Goal: Task Accomplishment & Management: Complete application form

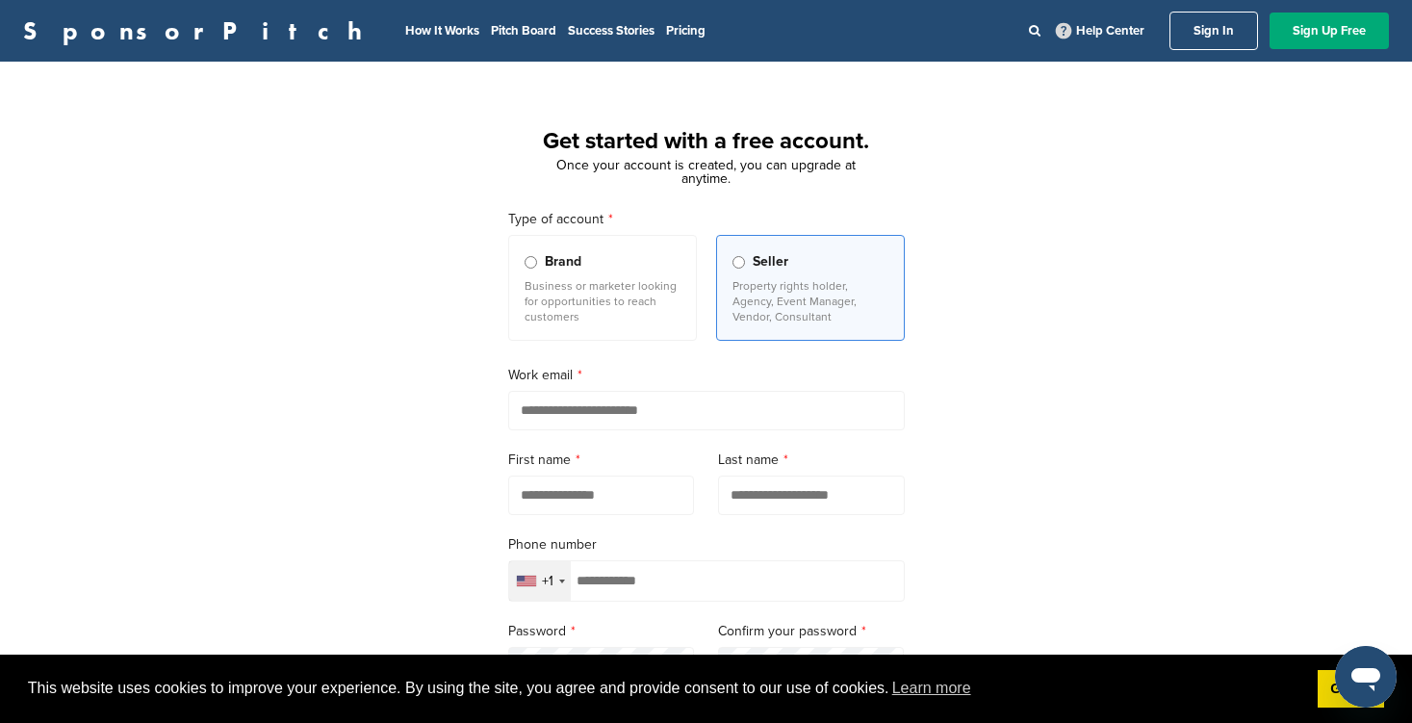
click at [588, 416] on input "email" at bounding box center [706, 410] width 397 height 39
type input "**********"
click at [636, 503] on input "text" at bounding box center [601, 494] width 187 height 39
type input "*******"
click at [788, 495] on input "text" at bounding box center [811, 494] width 187 height 39
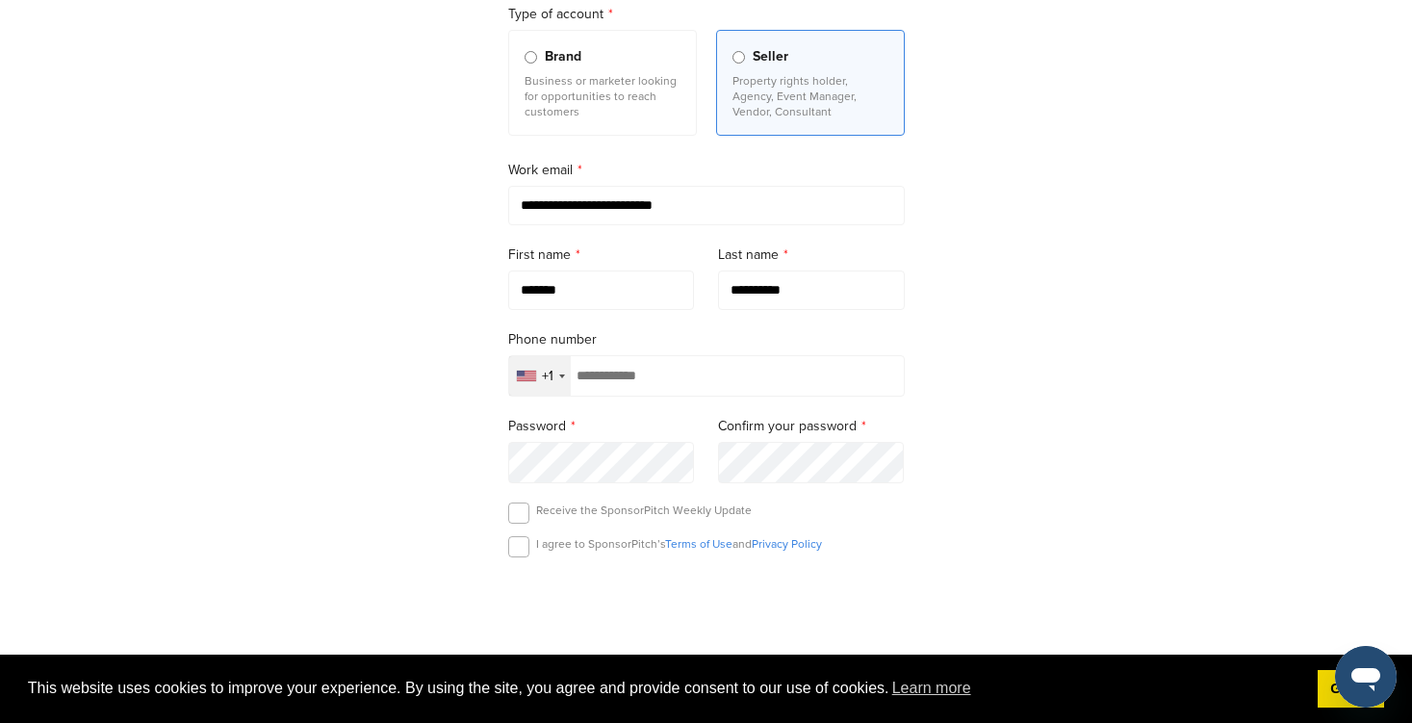
scroll to position [207, 0]
type input "**********"
click at [727, 386] on input "tel" at bounding box center [706, 373] width 397 height 41
type input "**********"
click at [528, 547] on div "I agree to SponsorPitch’s Terms of Use and Privacy Policy" at bounding box center [706, 548] width 397 height 29
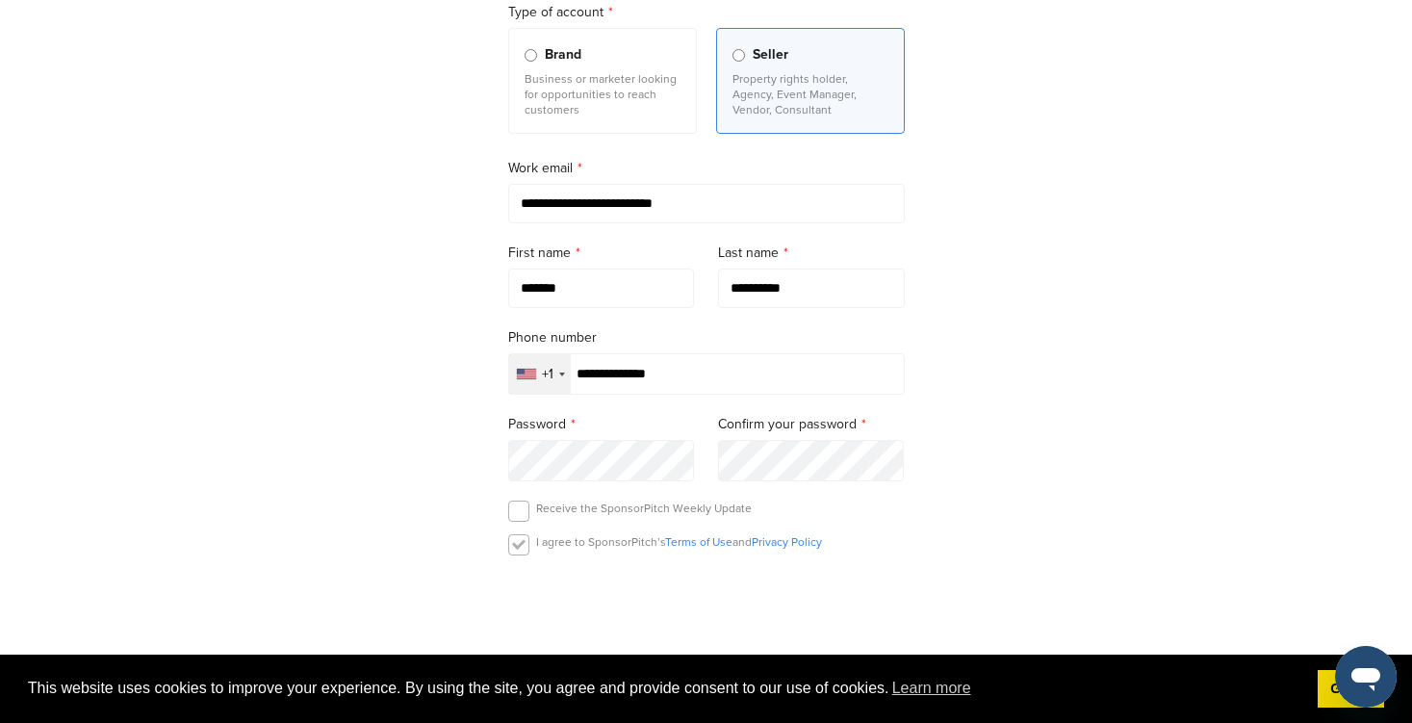
click at [511, 547] on label at bounding box center [518, 544] width 21 height 21
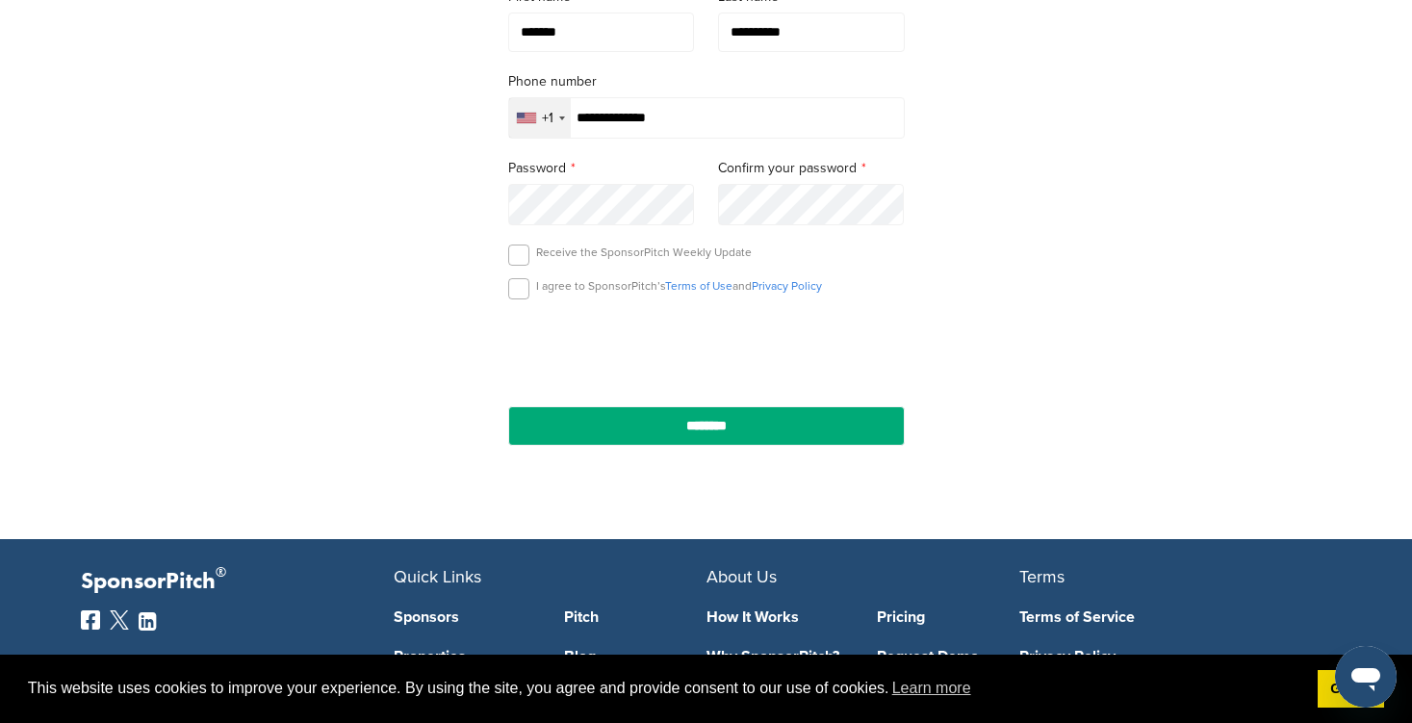
scroll to position [464, 0]
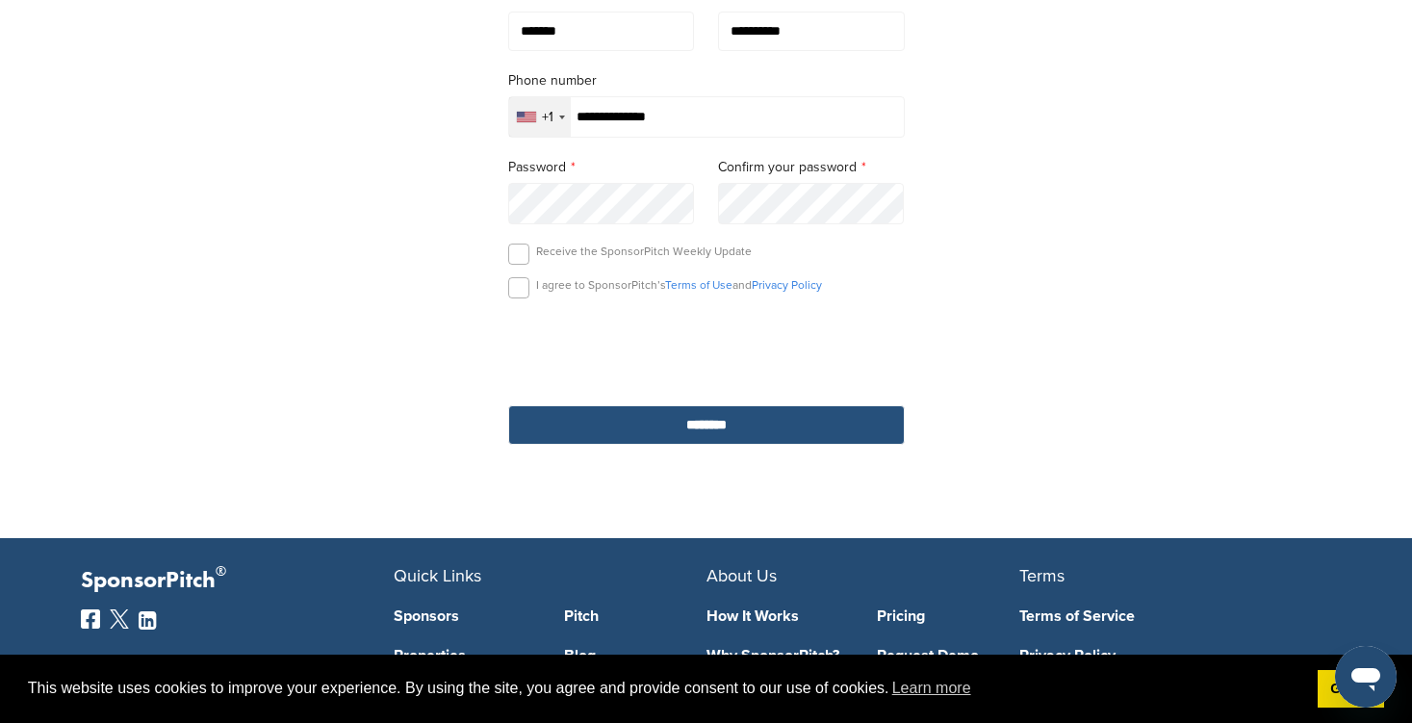
click at [689, 420] on input "********" at bounding box center [706, 424] width 397 height 39
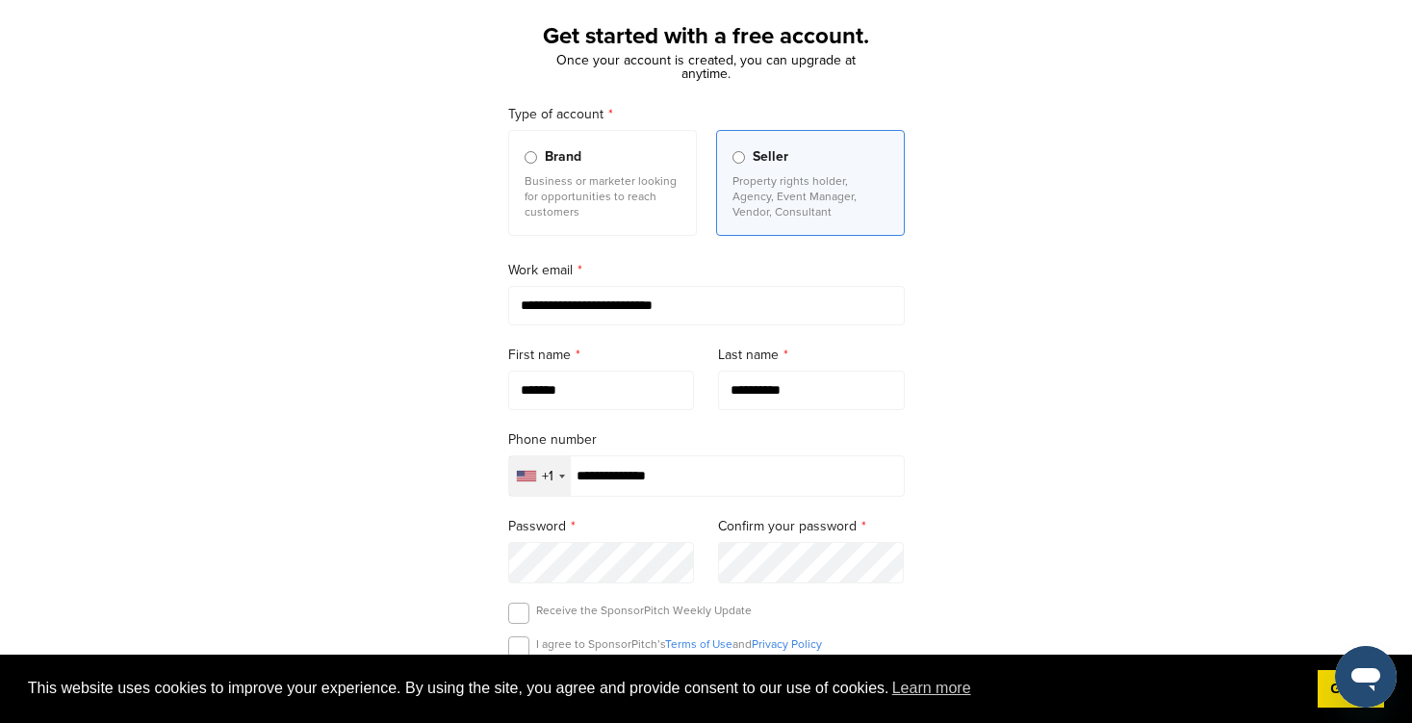
scroll to position [106, 0]
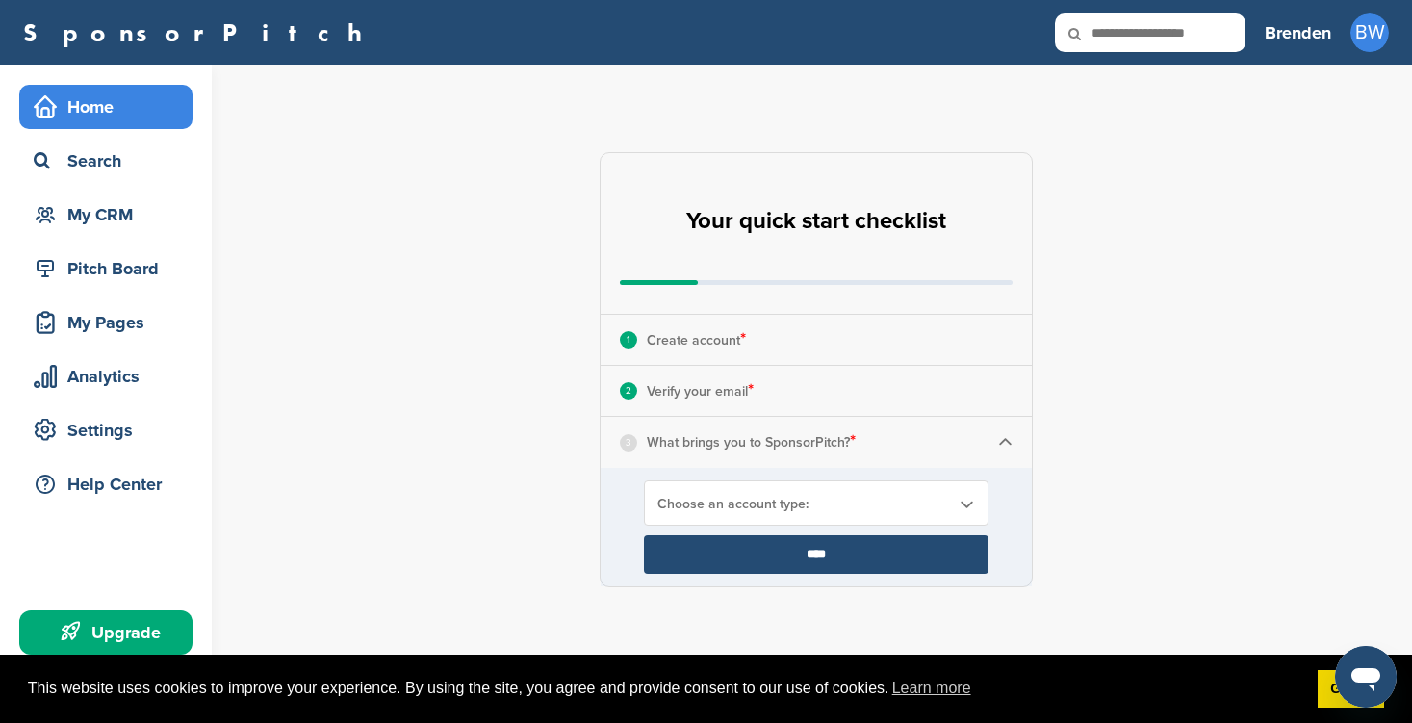
click at [776, 486] on div "Choose an account type:" at bounding box center [816, 502] width 345 height 45
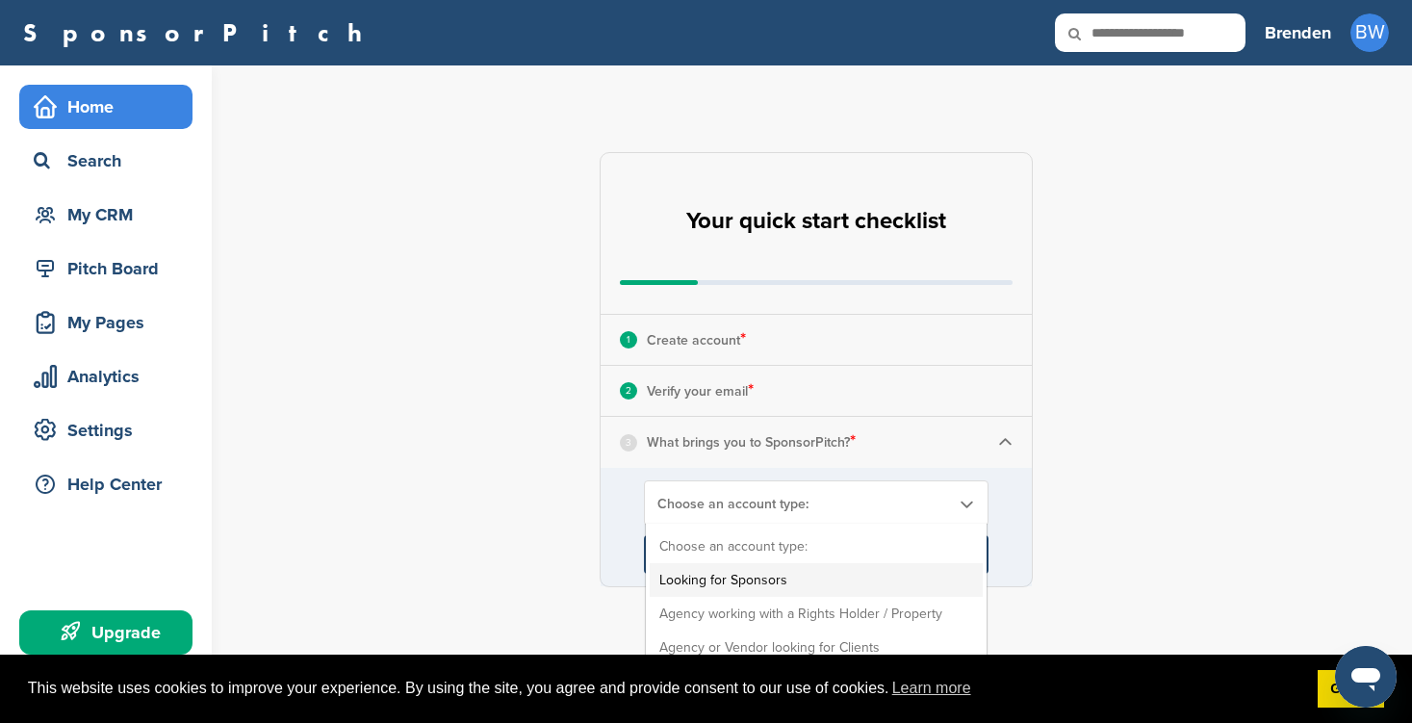
click at [781, 586] on li "Looking for Sponsors" at bounding box center [816, 580] width 333 height 34
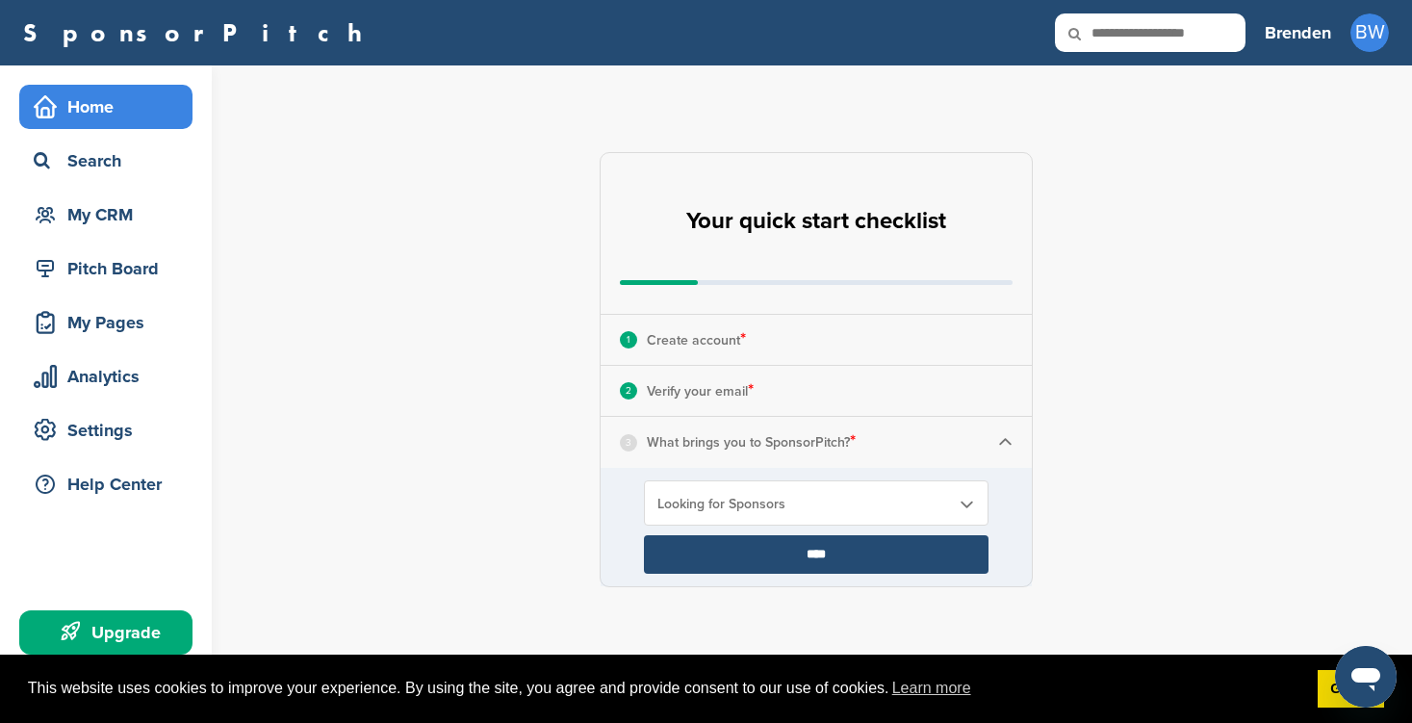
click at [861, 553] on input "****" at bounding box center [816, 554] width 345 height 38
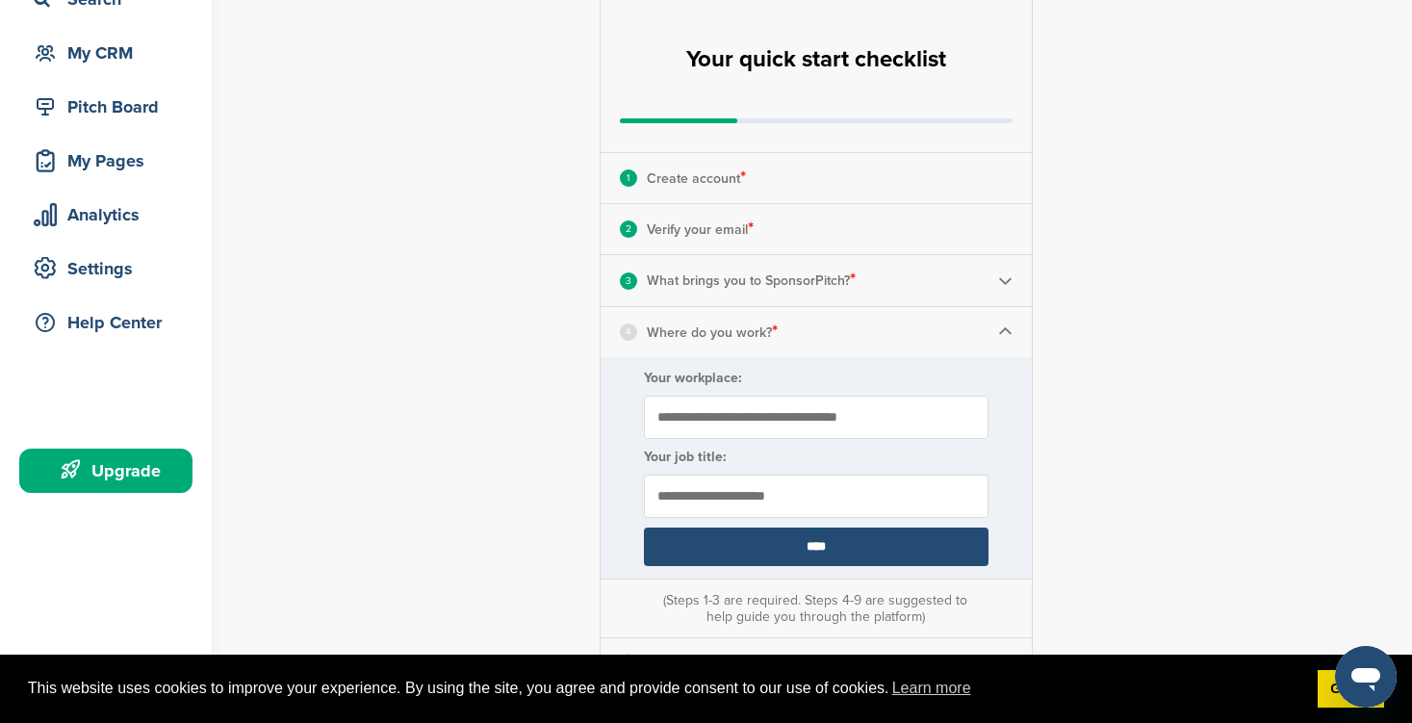
scroll to position [164, 0]
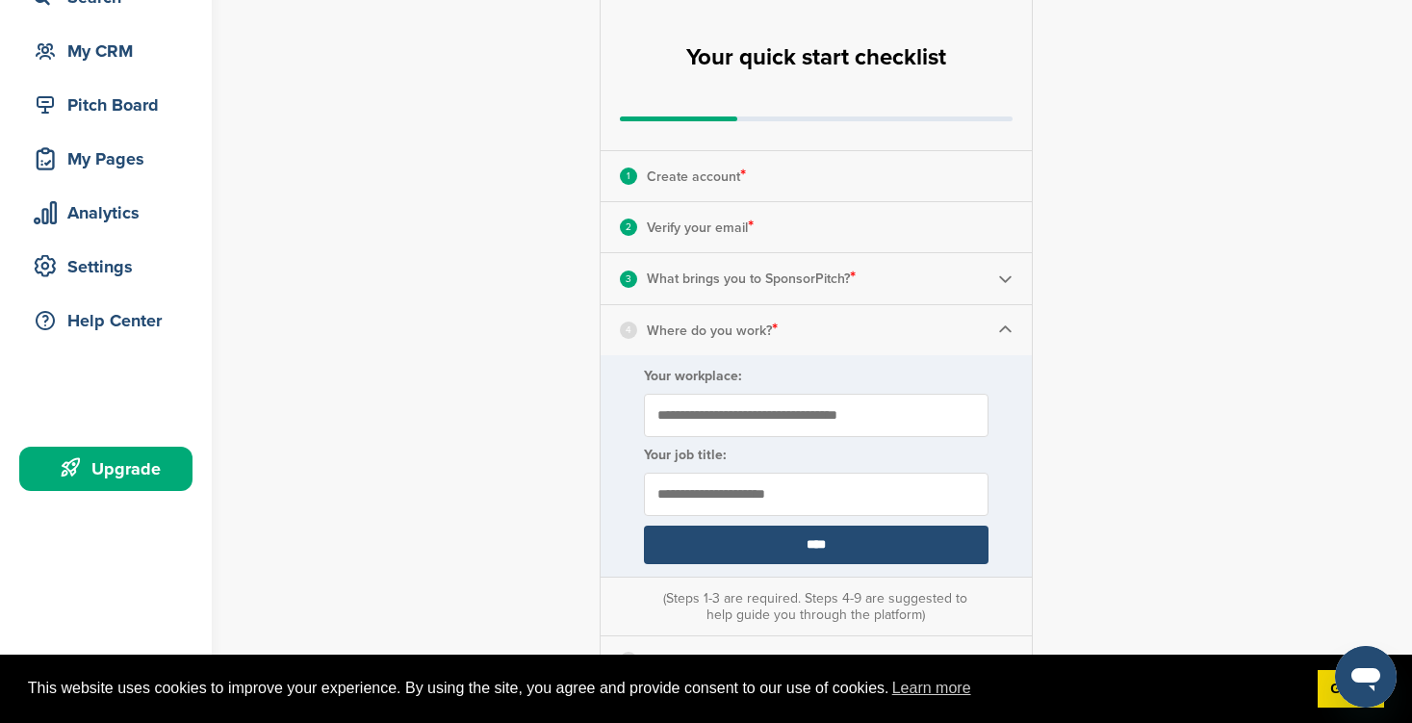
click at [803, 439] on form "Your workplace: Your job title: ****" at bounding box center [816, 465] width 431 height 221
click at [805, 410] on input "Your workplace:" at bounding box center [816, 415] width 345 height 43
type input "**********"
click at [836, 501] on input "text" at bounding box center [816, 494] width 345 height 43
type input "**********"
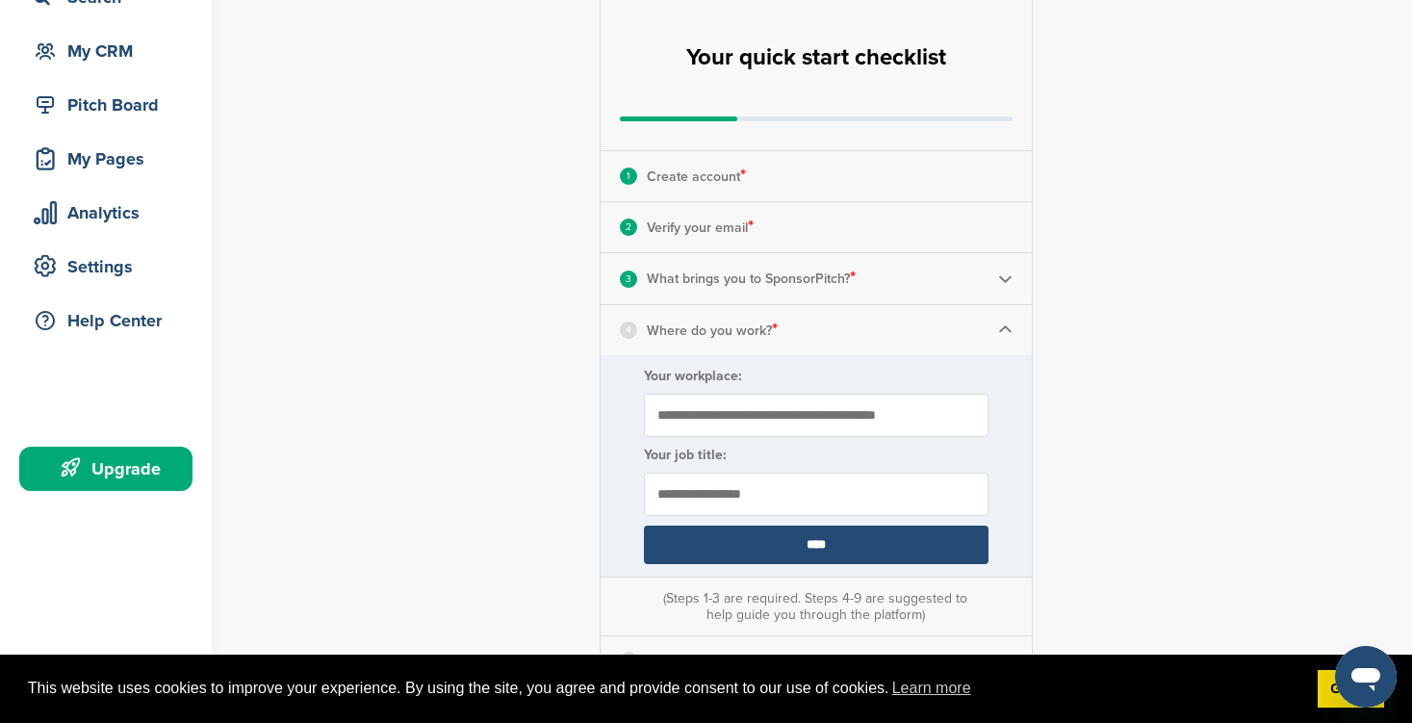
click at [877, 558] on input "****" at bounding box center [816, 544] width 345 height 38
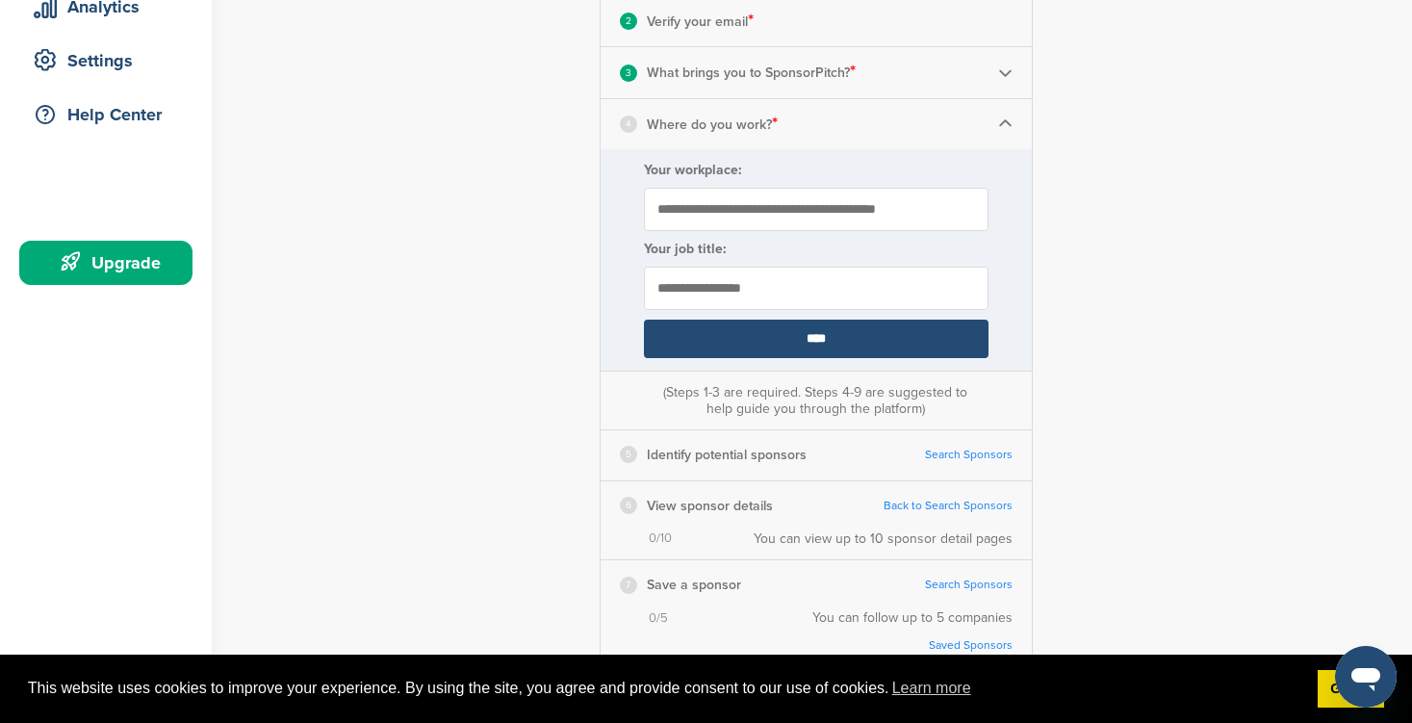
scroll to position [372, 0]
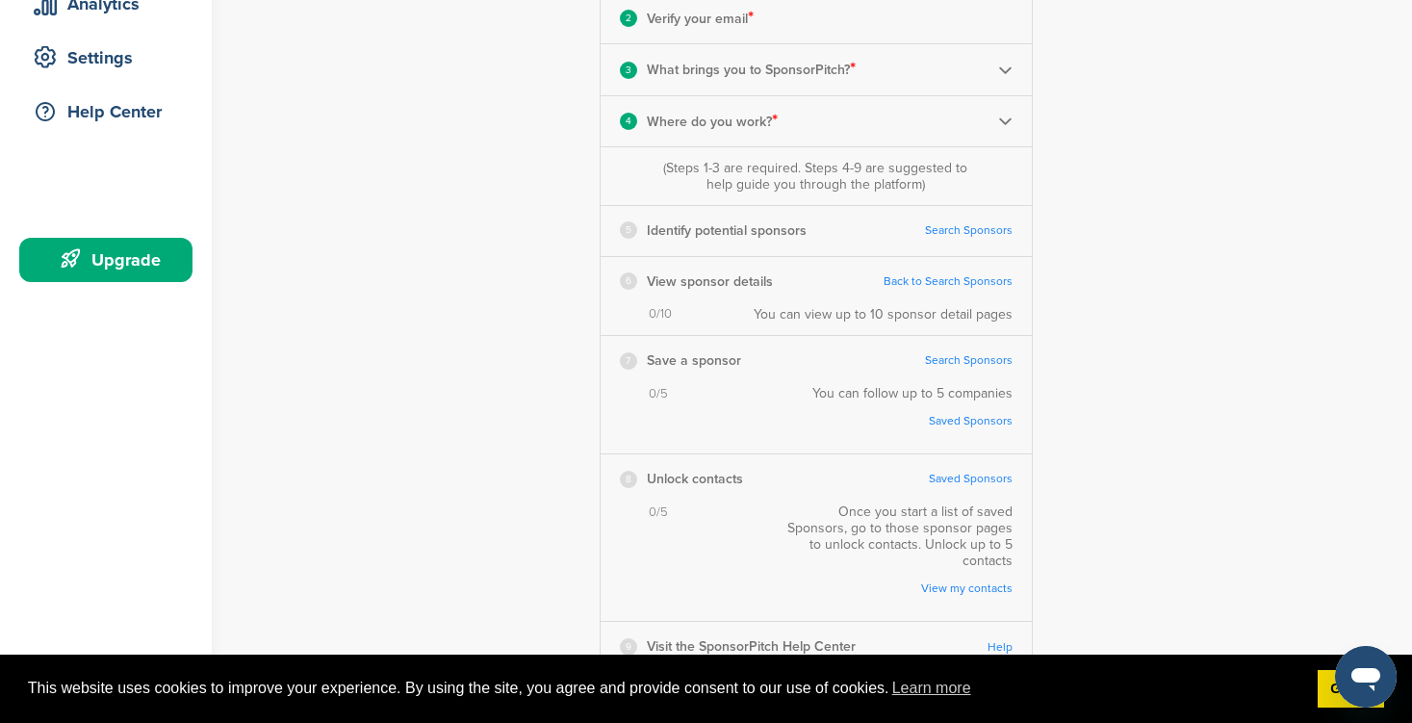
click at [971, 232] on link "Search Sponsors" at bounding box center [969, 230] width 88 height 14
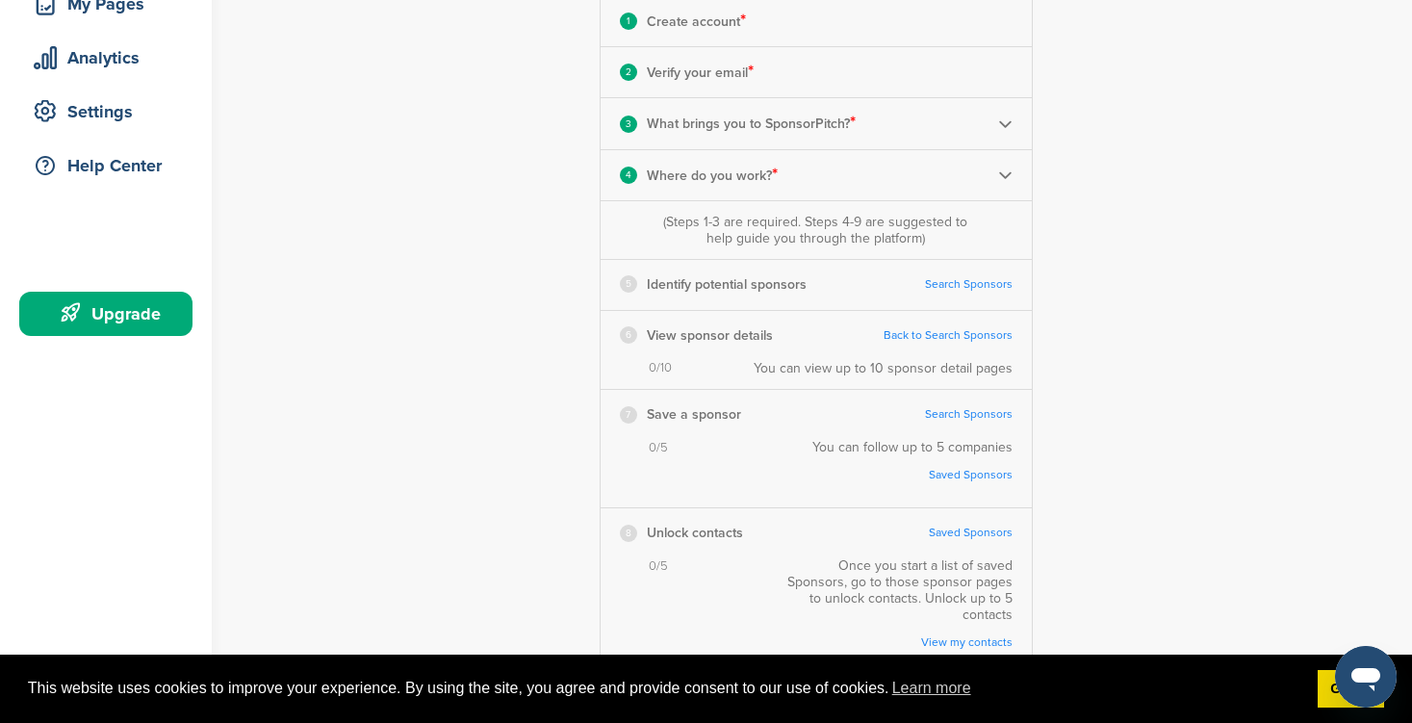
scroll to position [323, 0]
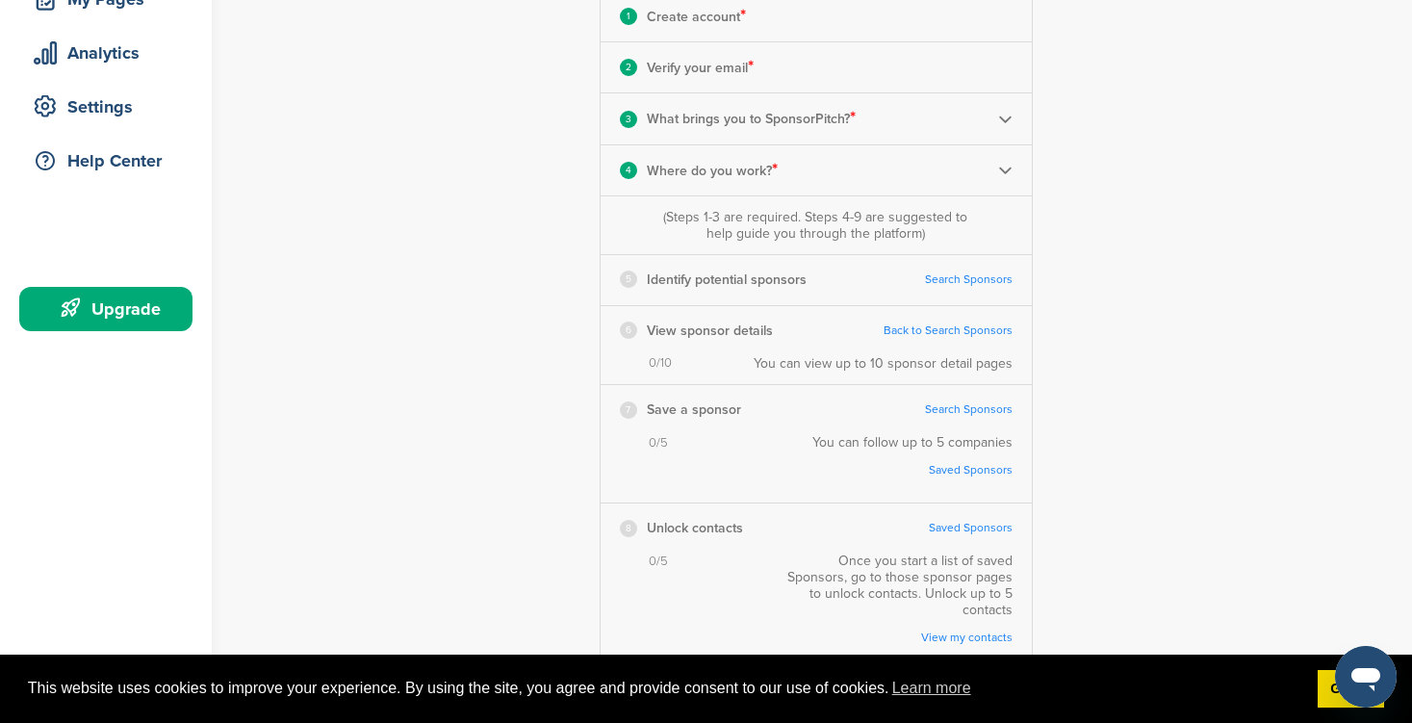
click at [962, 332] on link "Back to Search Sponsors" at bounding box center [947, 330] width 129 height 14
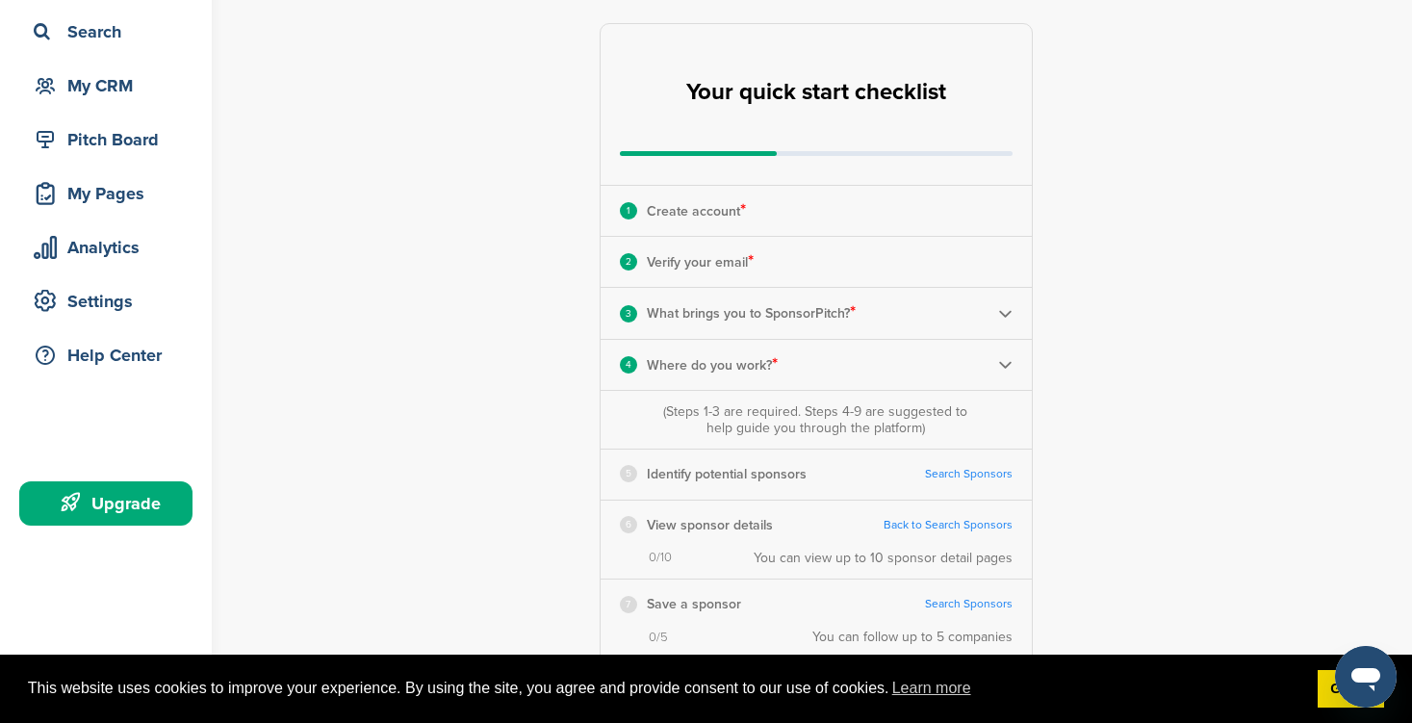
scroll to position [132, 0]
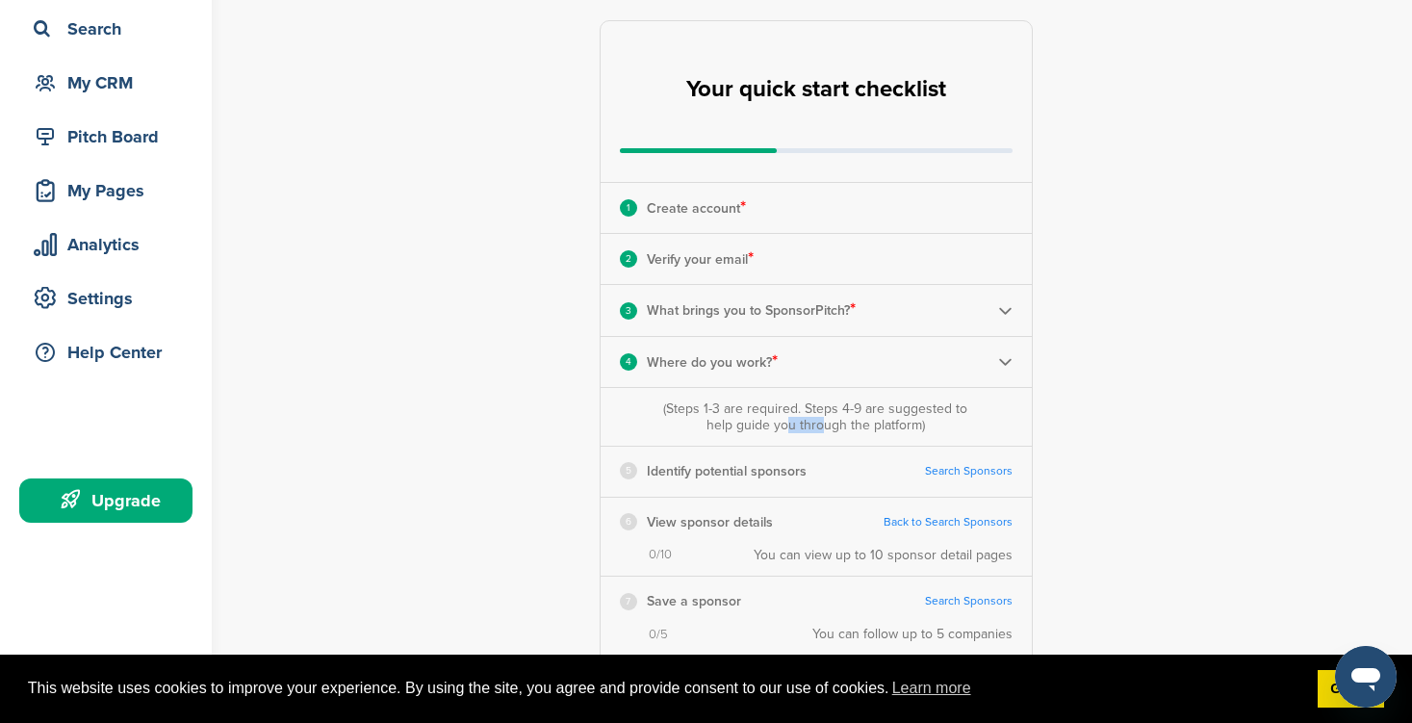
drag, startPoint x: 781, startPoint y: 425, endPoint x: 820, endPoint y: 425, distance: 38.5
click at [820, 425] on div "(Steps 1-3 are required. Steps 4-9 are suggested to help guide you through the …" at bounding box center [815, 416] width 314 height 33
drag, startPoint x: 807, startPoint y: 404, endPoint x: 906, endPoint y: 404, distance: 98.2
click at [904, 404] on div "(Steps 1-3 are required. Steps 4-9 are suggested to help guide you through the …" at bounding box center [815, 416] width 314 height 33
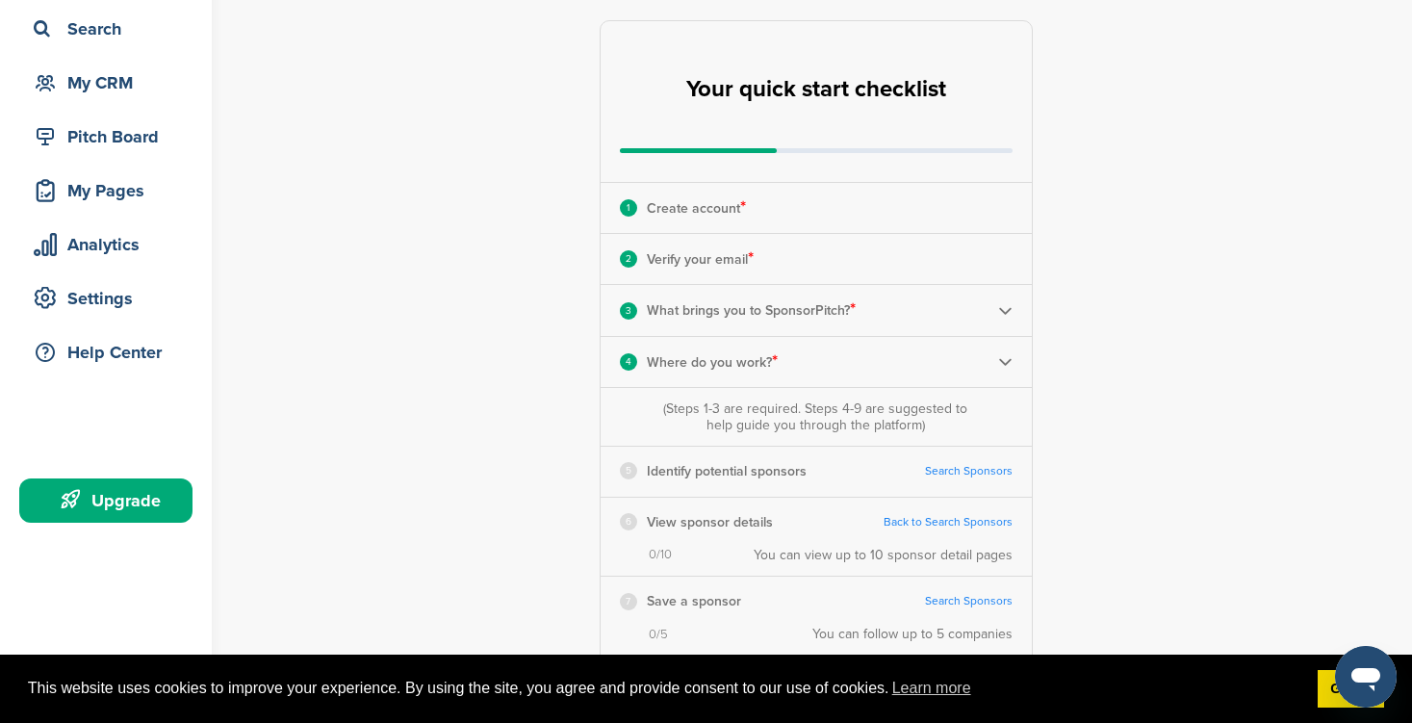
click at [906, 404] on div "(Steps 1-3 are required. Steps 4-9 are suggested to help guide you through the …" at bounding box center [815, 416] width 314 height 33
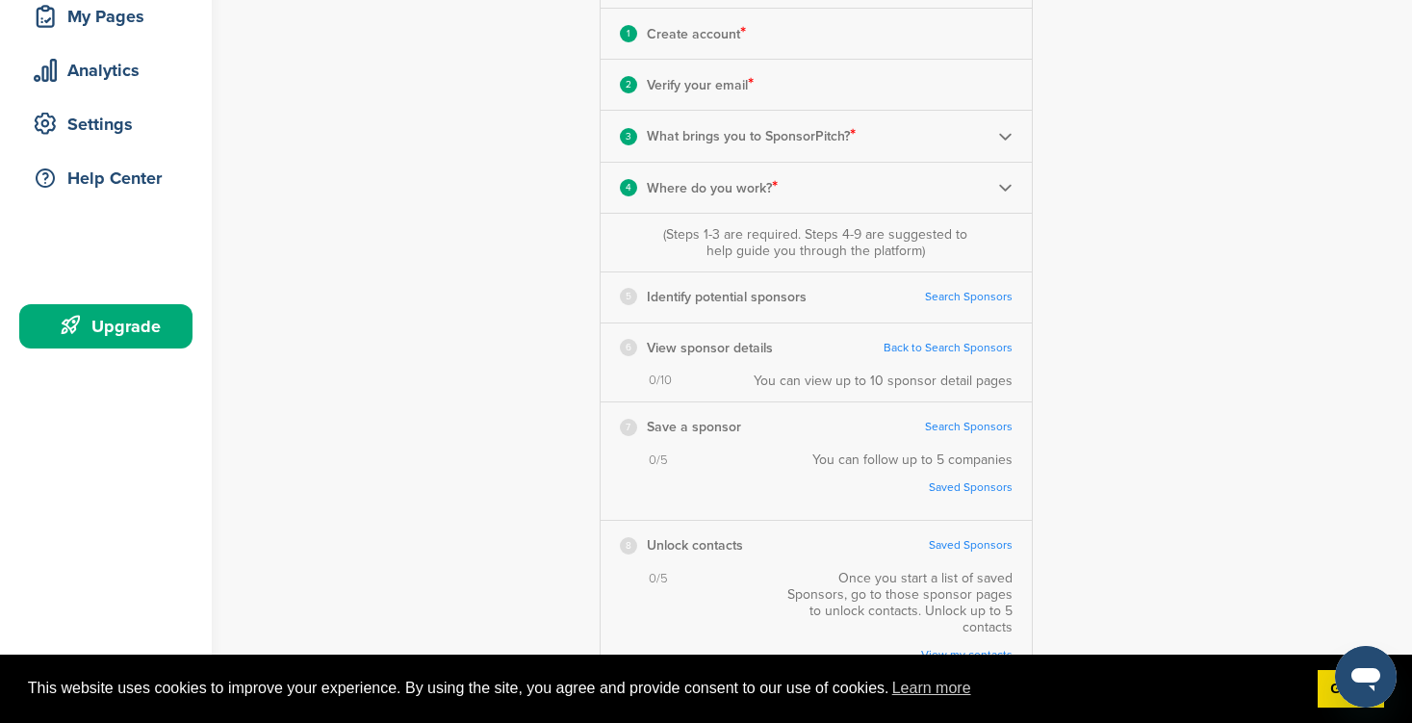
scroll to position [309, 0]
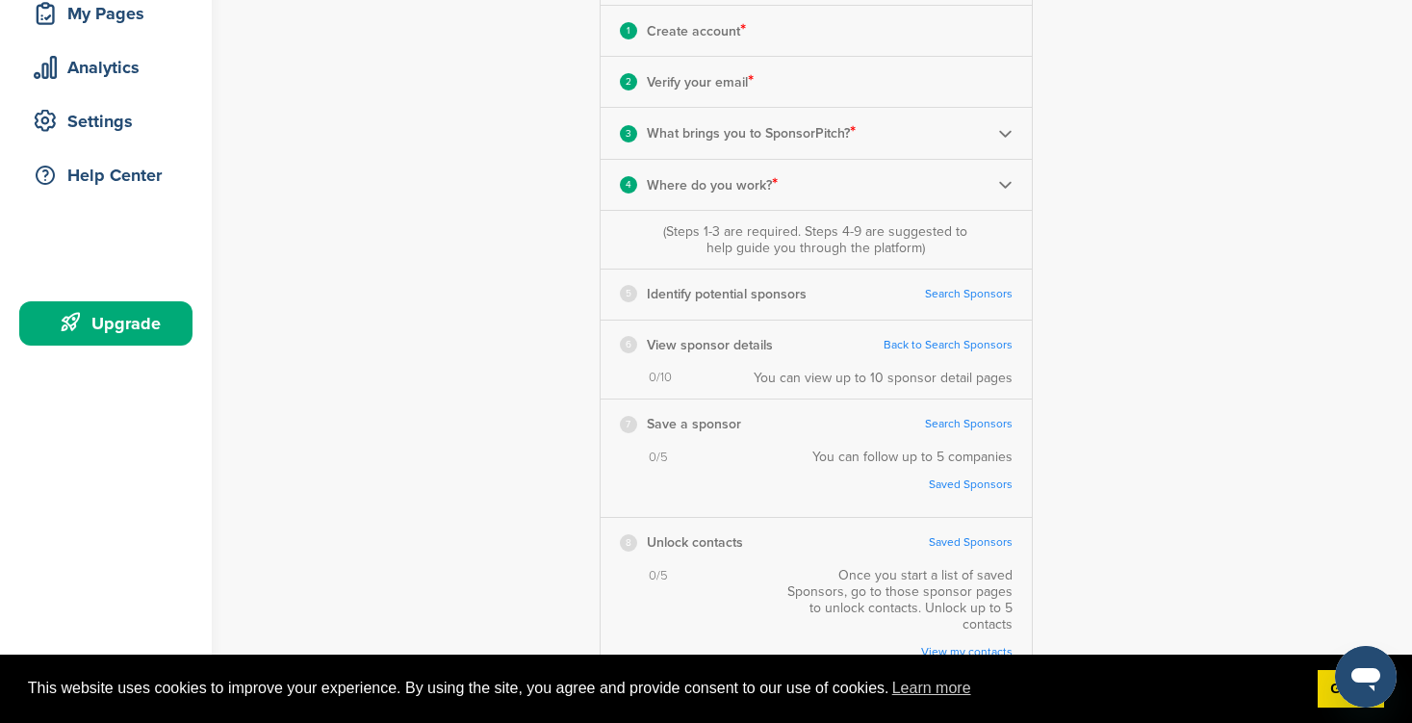
click at [735, 303] on p "Identify potential sponsors" at bounding box center [727, 294] width 160 height 24
click at [740, 299] on p "Identify potential sponsors" at bounding box center [727, 294] width 160 height 24
click at [715, 342] on p "View sponsor details" at bounding box center [710, 345] width 126 height 24
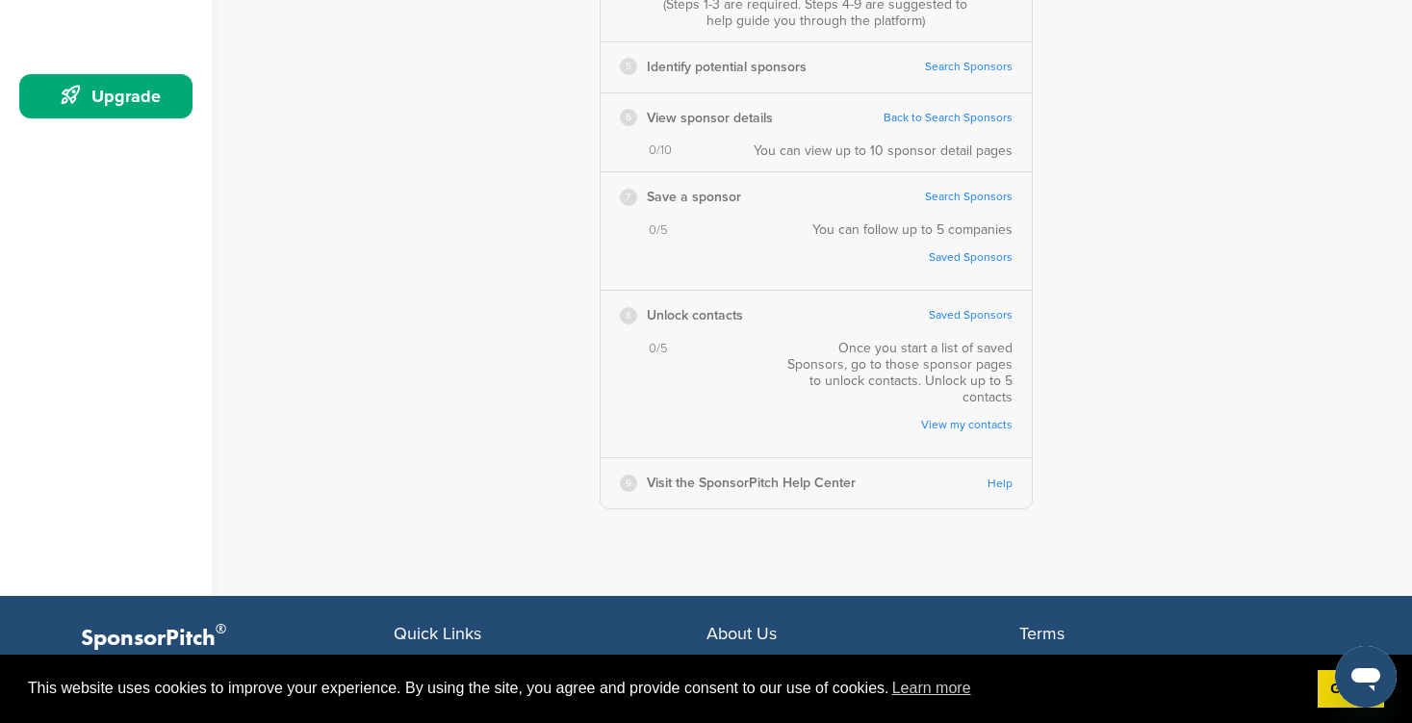
scroll to position [539, 0]
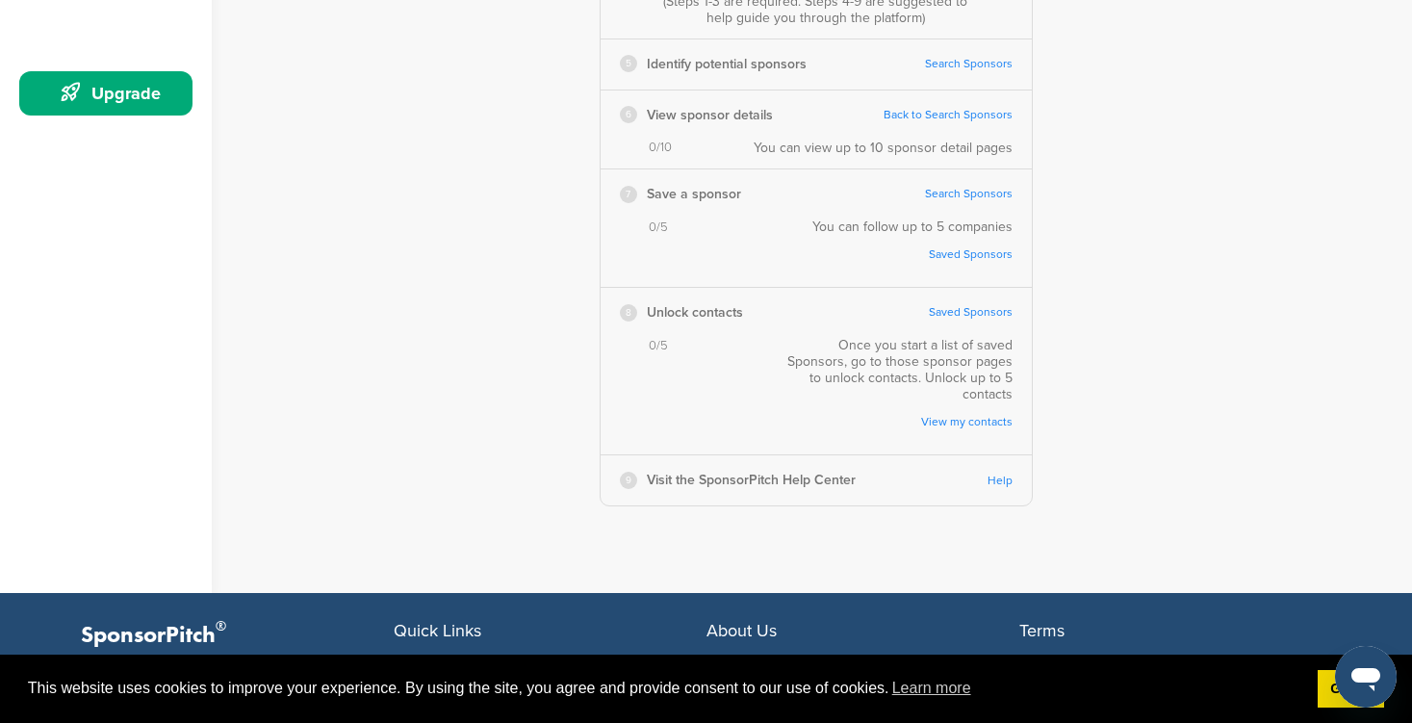
click at [973, 415] on link "View my contacts" at bounding box center [904, 422] width 218 height 14
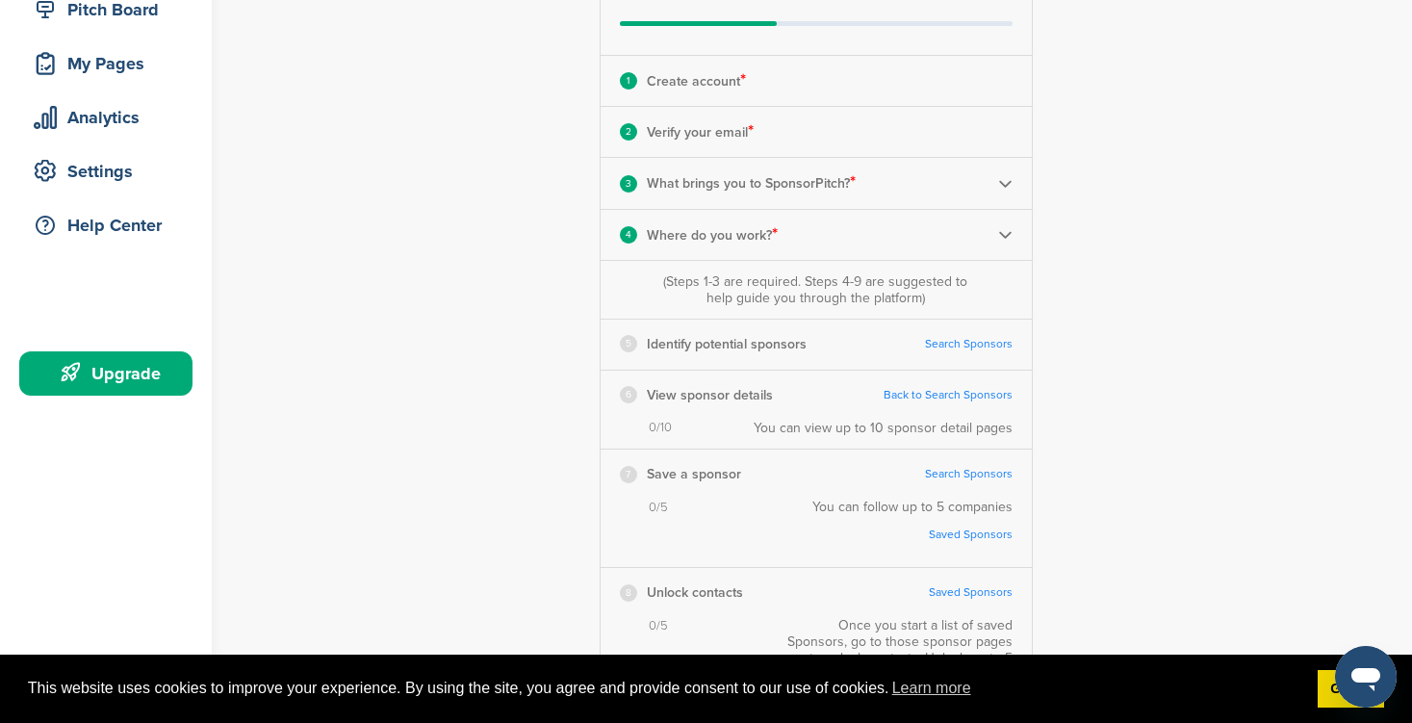
scroll to position [0, 0]
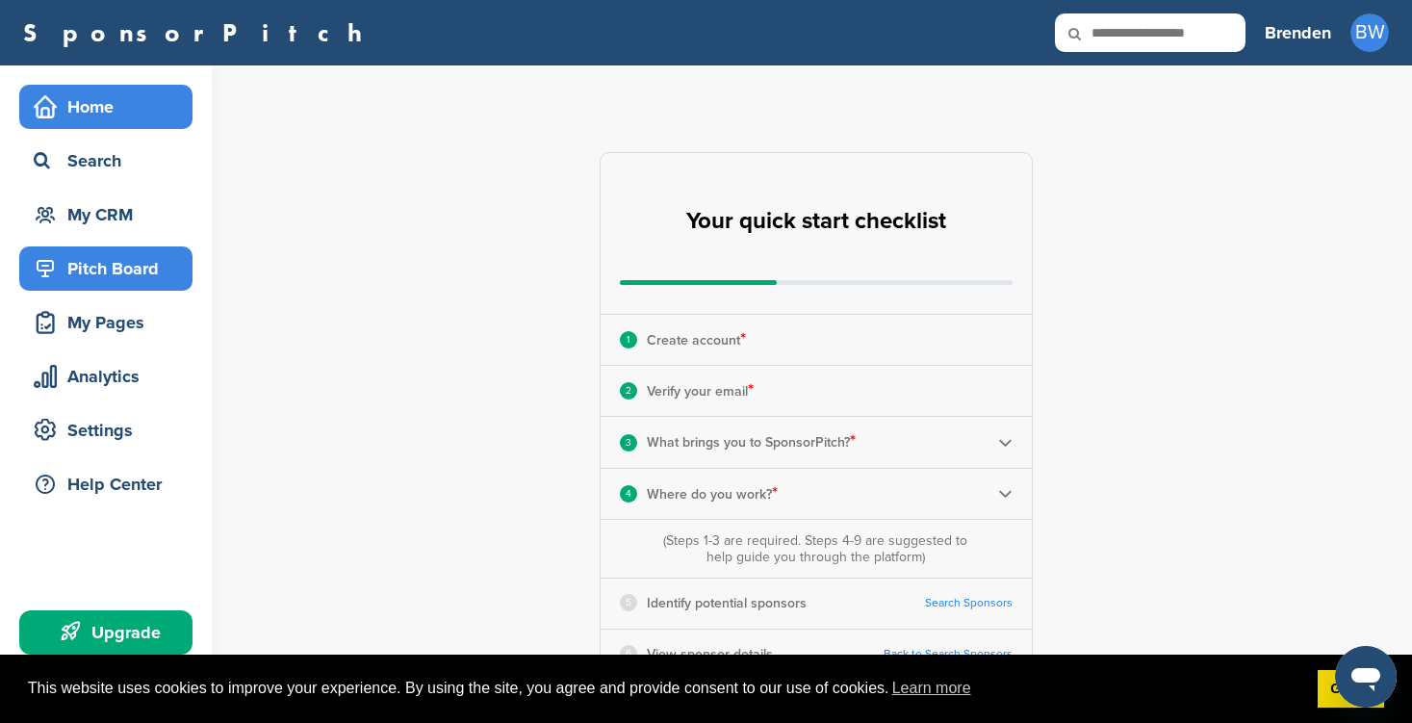
click at [145, 282] on div "Pitch Board" at bounding box center [111, 268] width 164 height 35
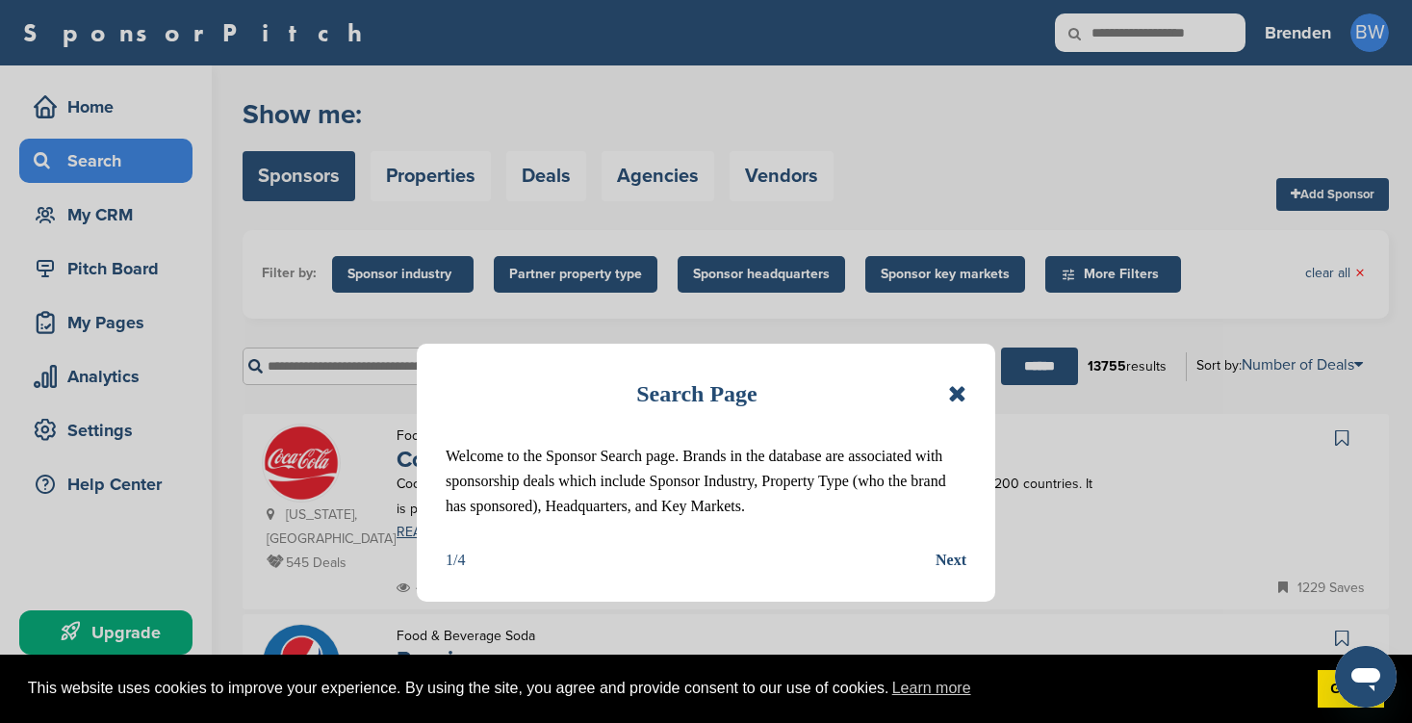
click at [956, 404] on icon at bounding box center [957, 393] width 18 height 23
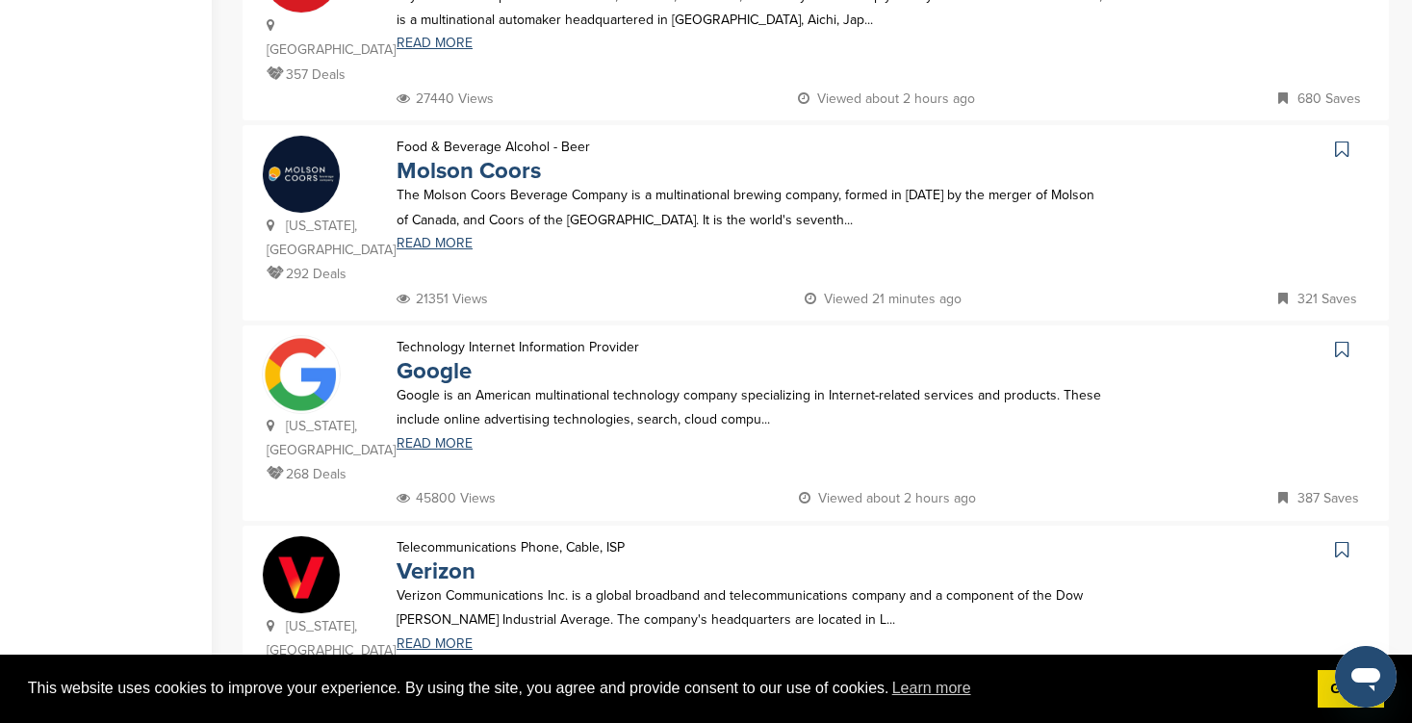
scroll to position [273, 0]
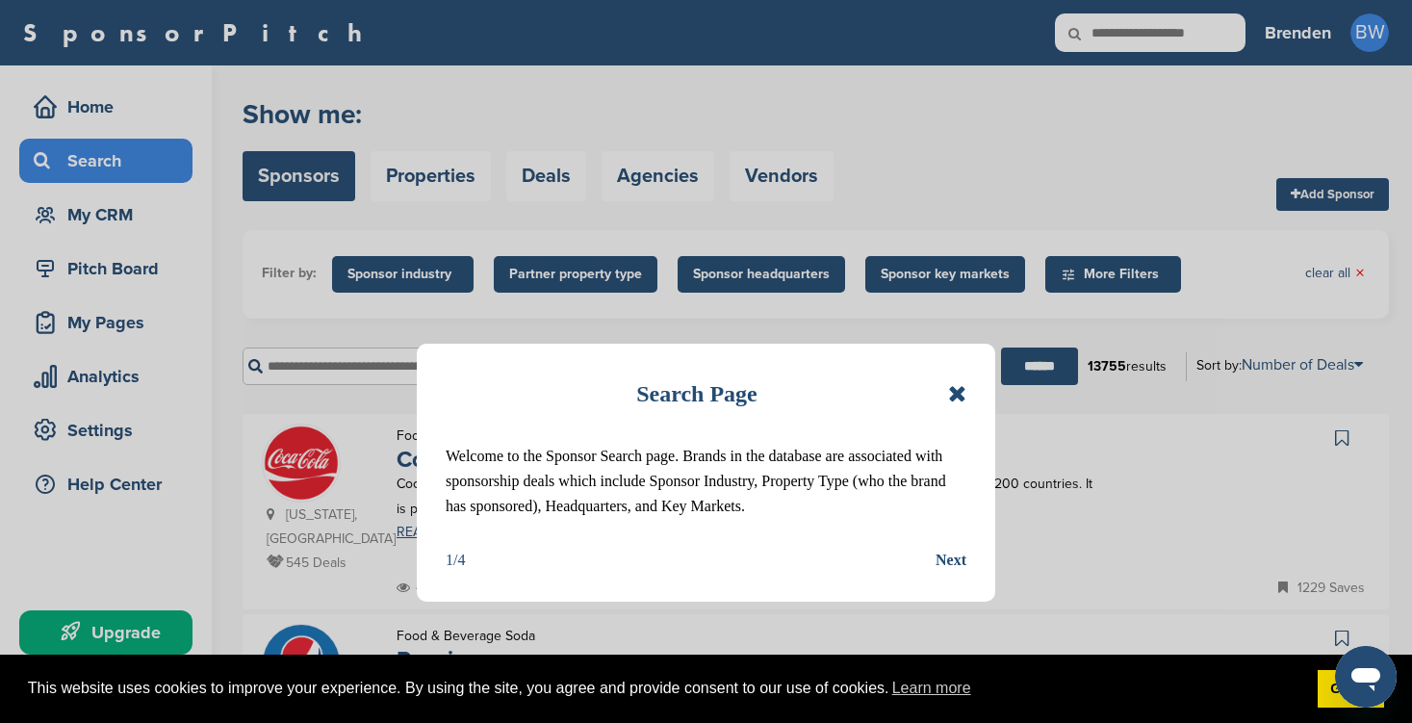
click at [955, 388] on icon at bounding box center [957, 393] width 18 height 23
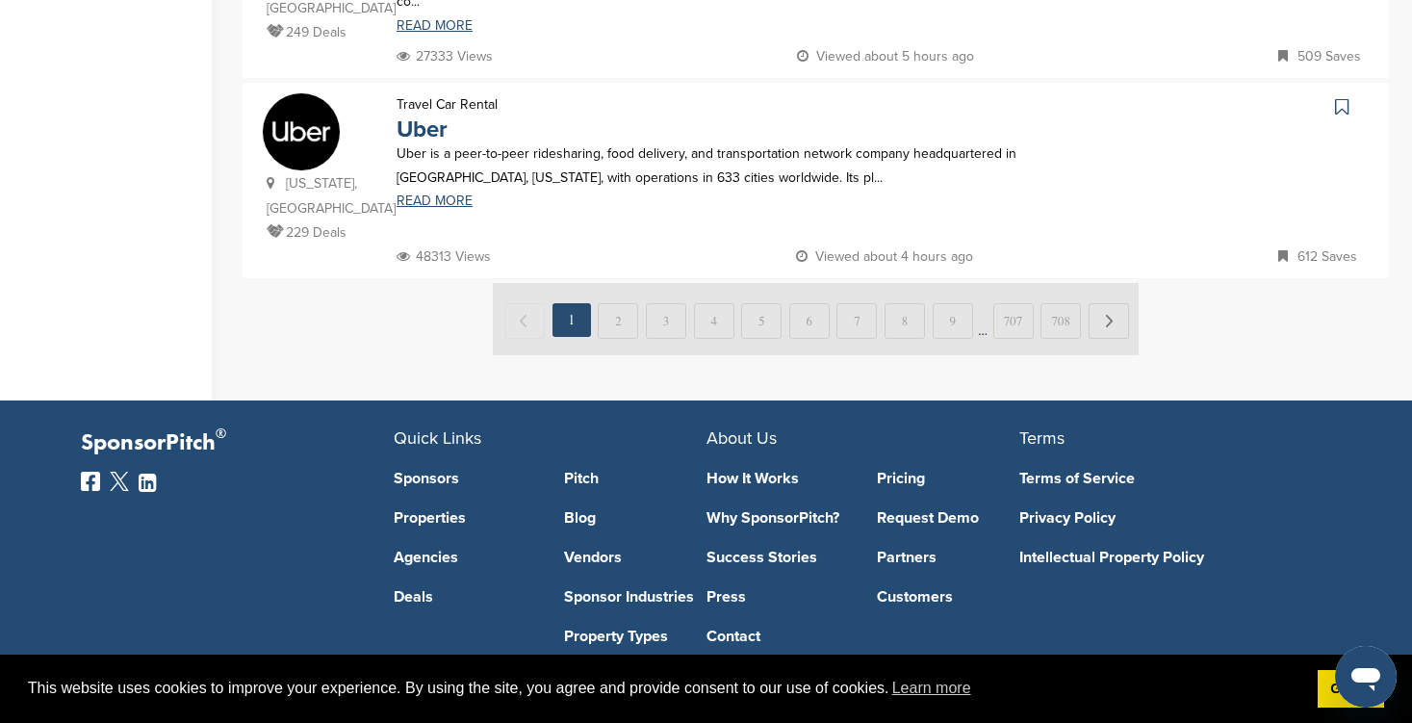
scroll to position [1983, 0]
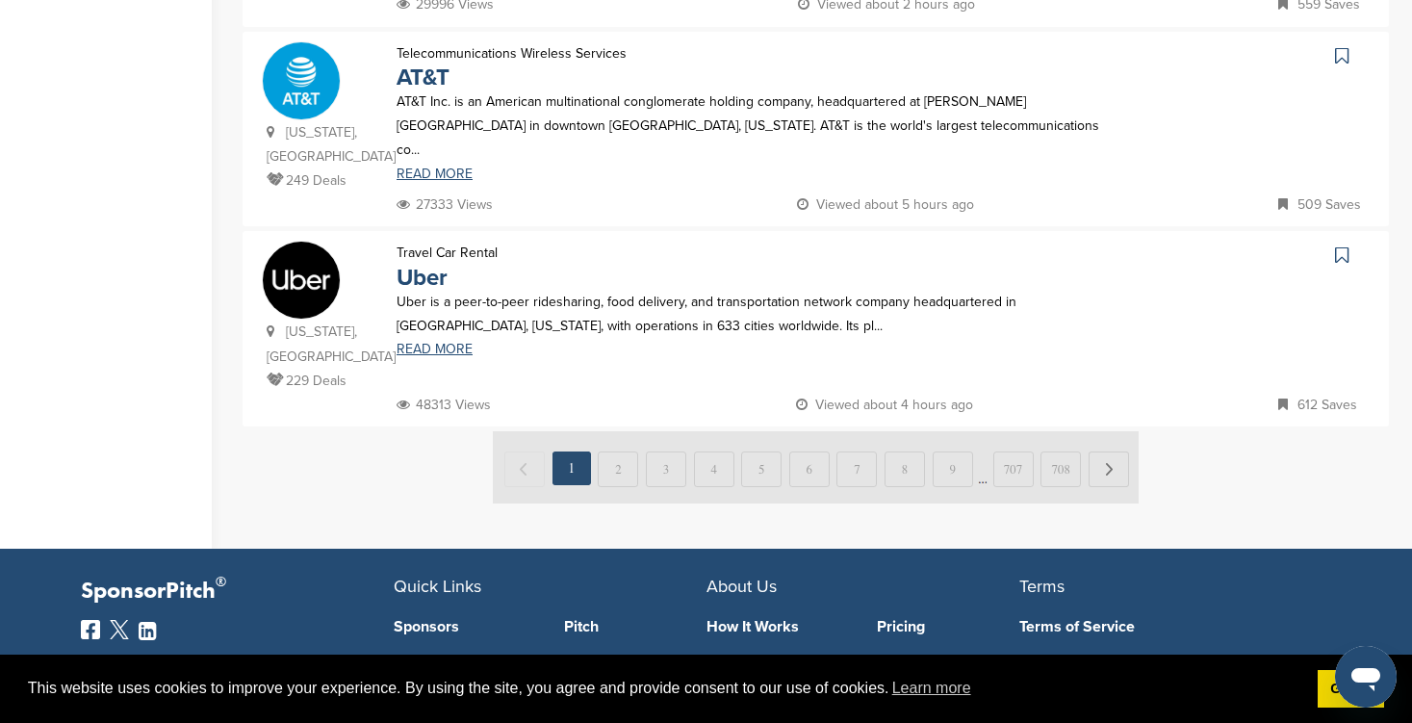
click at [950, 431] on img at bounding box center [816, 467] width 646 height 72
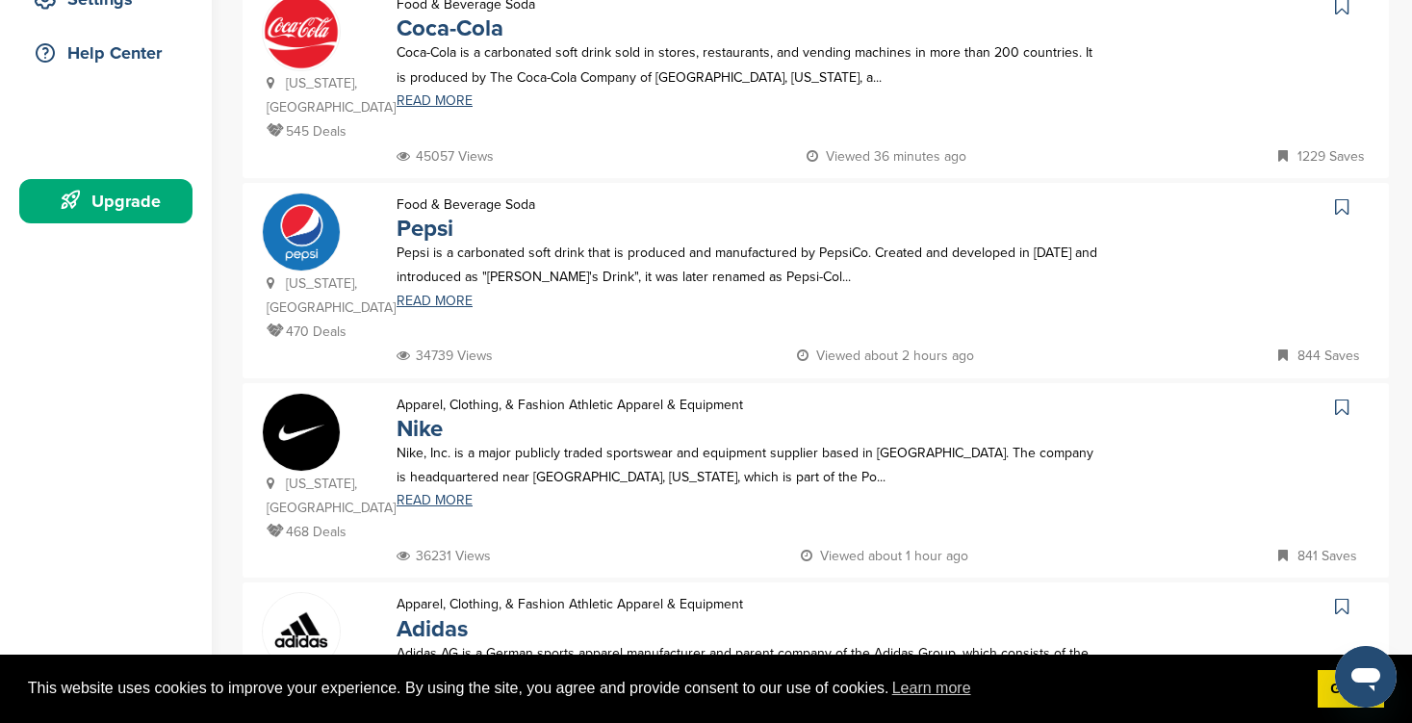
scroll to position [0, 0]
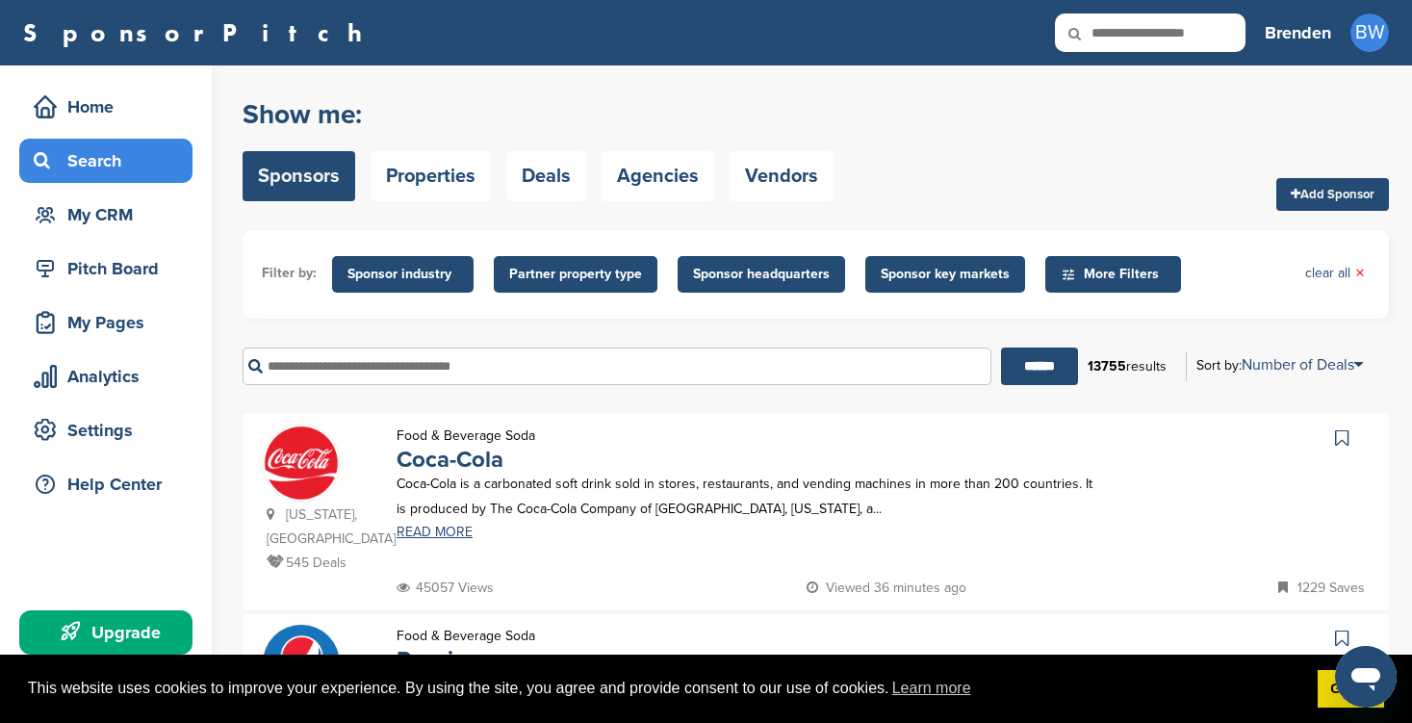
click at [427, 348] on input "text" at bounding box center [617, 366] width 749 height 38
type input "*"
click at [1001, 347] on input "******" at bounding box center [1039, 366] width 77 height 38
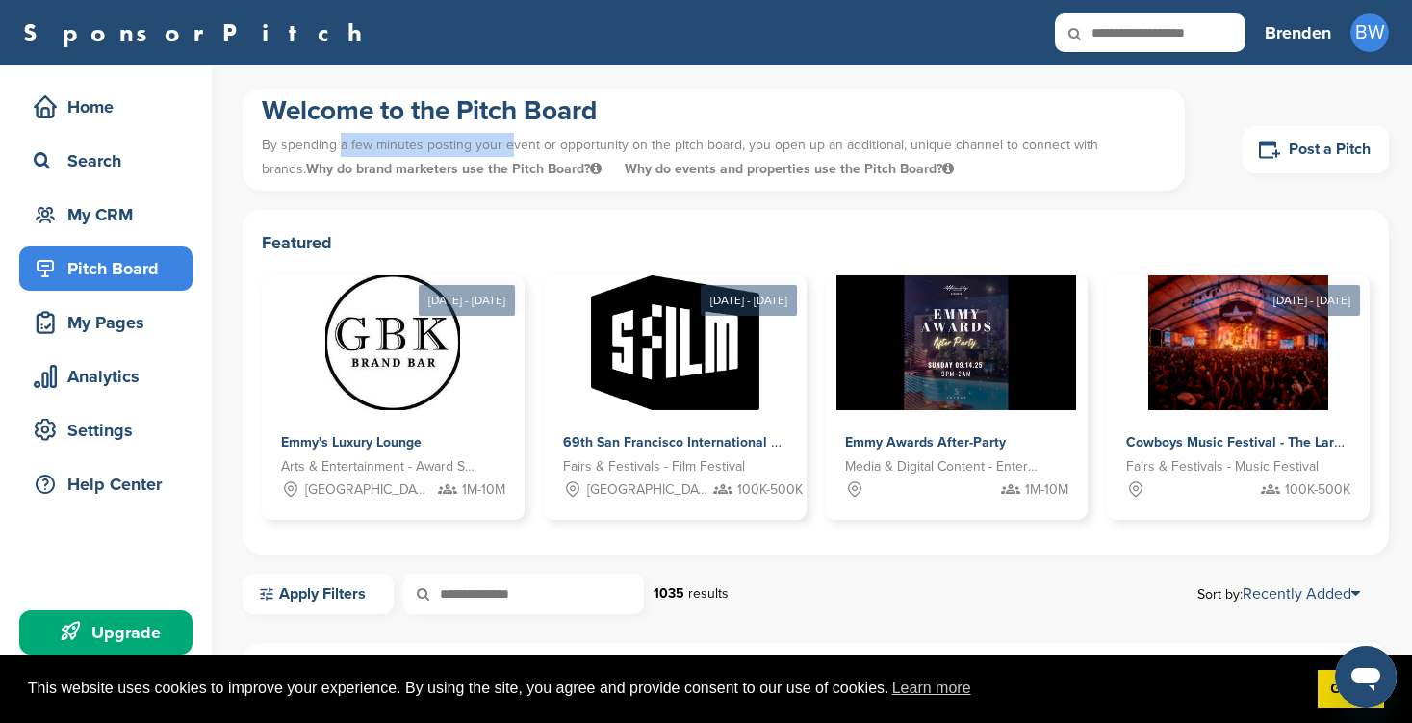
drag, startPoint x: 334, startPoint y: 142, endPoint x: 527, endPoint y: 143, distance: 193.4
click at [525, 143] on p "By spending a few minutes posting your event or opportunity on the pitch board,…" at bounding box center [714, 157] width 904 height 58
click at [527, 143] on p "By spending a few minutes posting your event or opportunity on the pitch board,…" at bounding box center [714, 157] width 904 height 58
click at [1312, 153] on link "Post a Pitch" at bounding box center [1315, 149] width 146 height 47
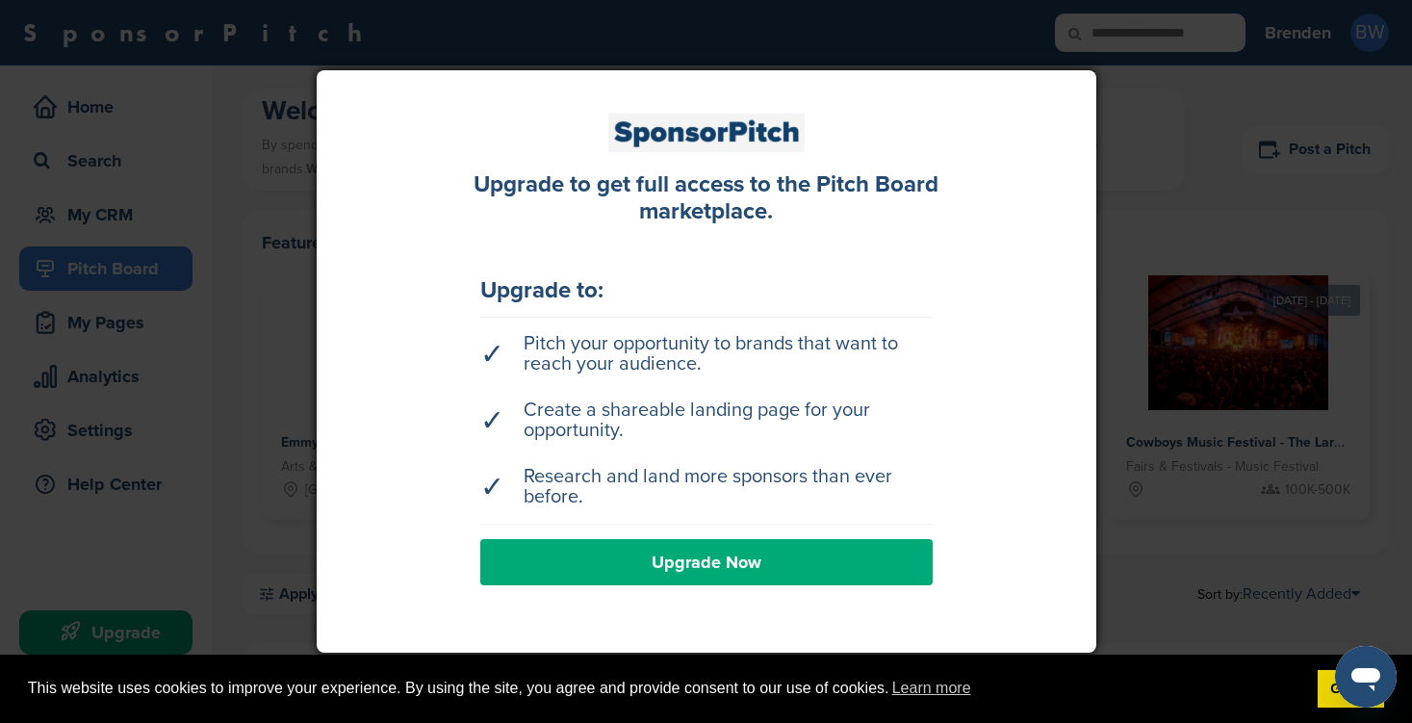
click at [841, 559] on link "Upgrade Now" at bounding box center [706, 562] width 452 height 46
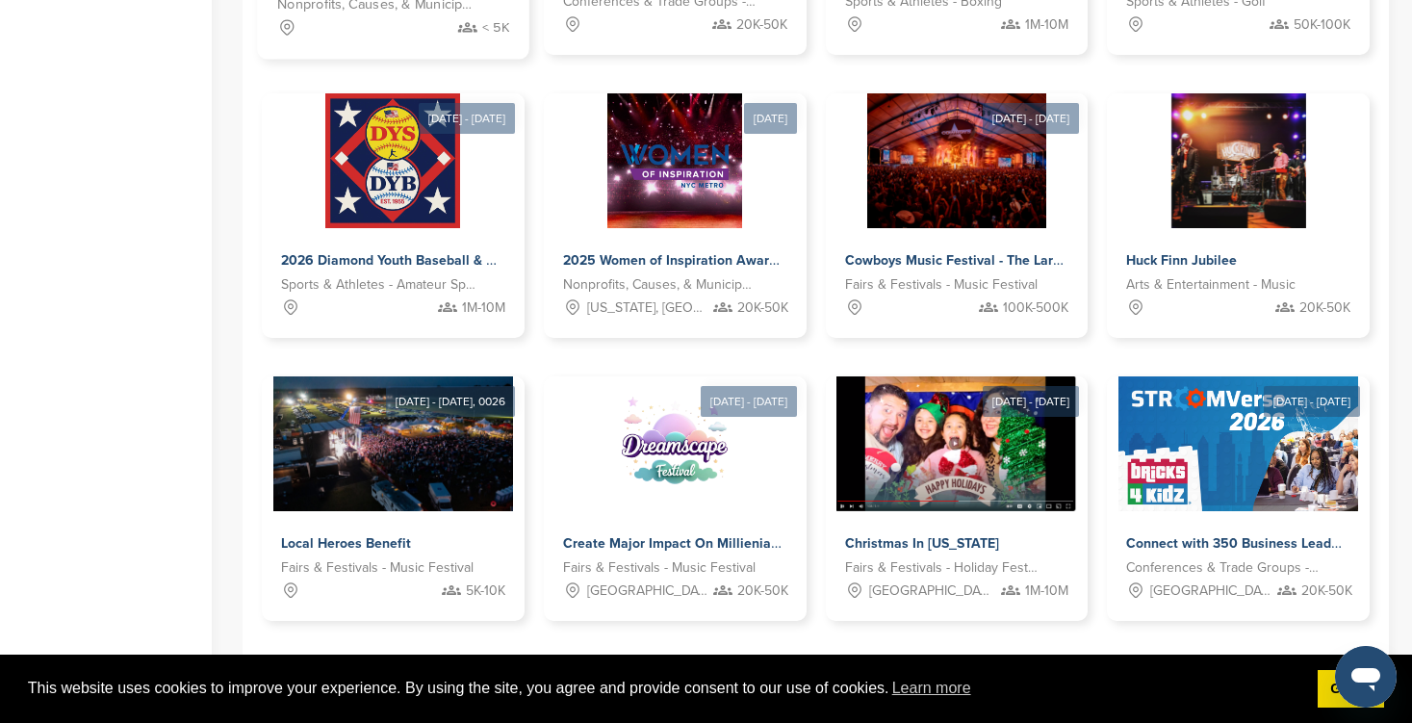
scroll to position [846, 0]
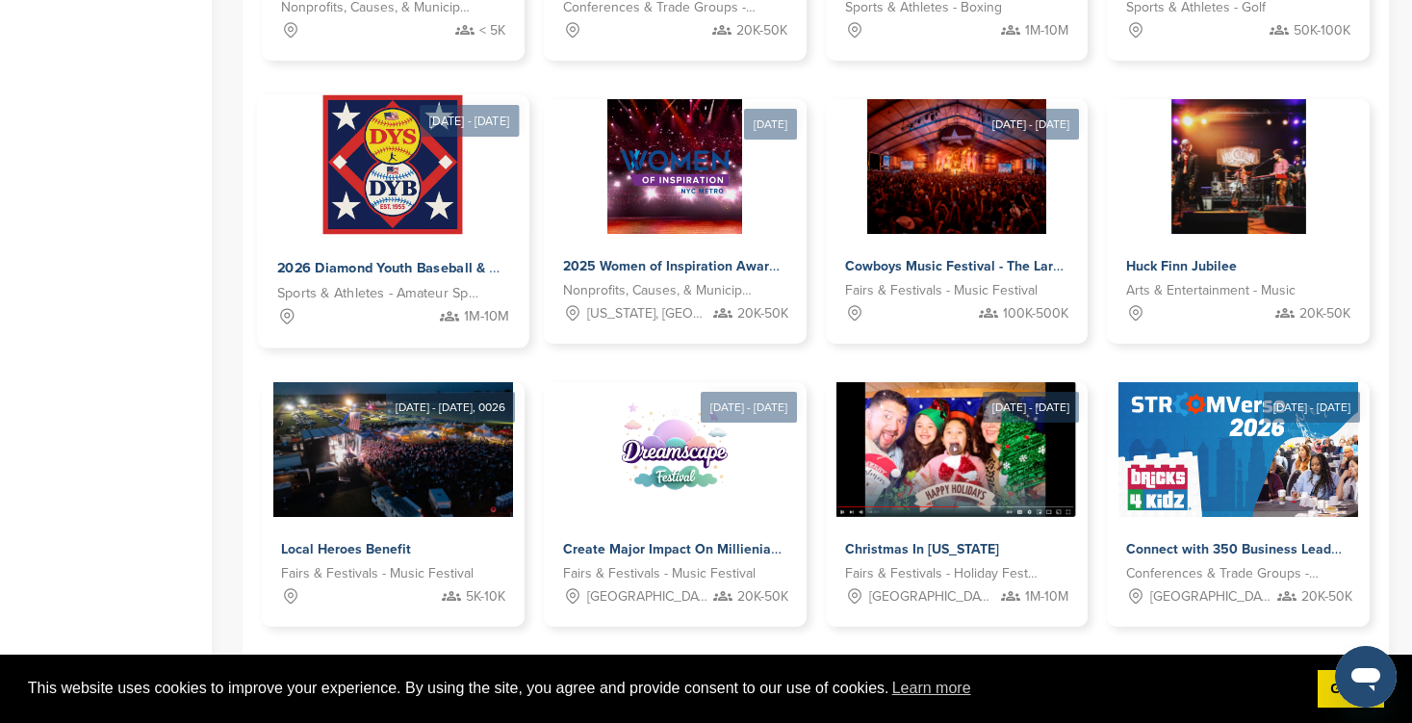
click at [427, 235] on div "2026 Diamond Youth Baseball & Softball World Series Sponsorships Sports & Athle…" at bounding box center [392, 292] width 271 height 114
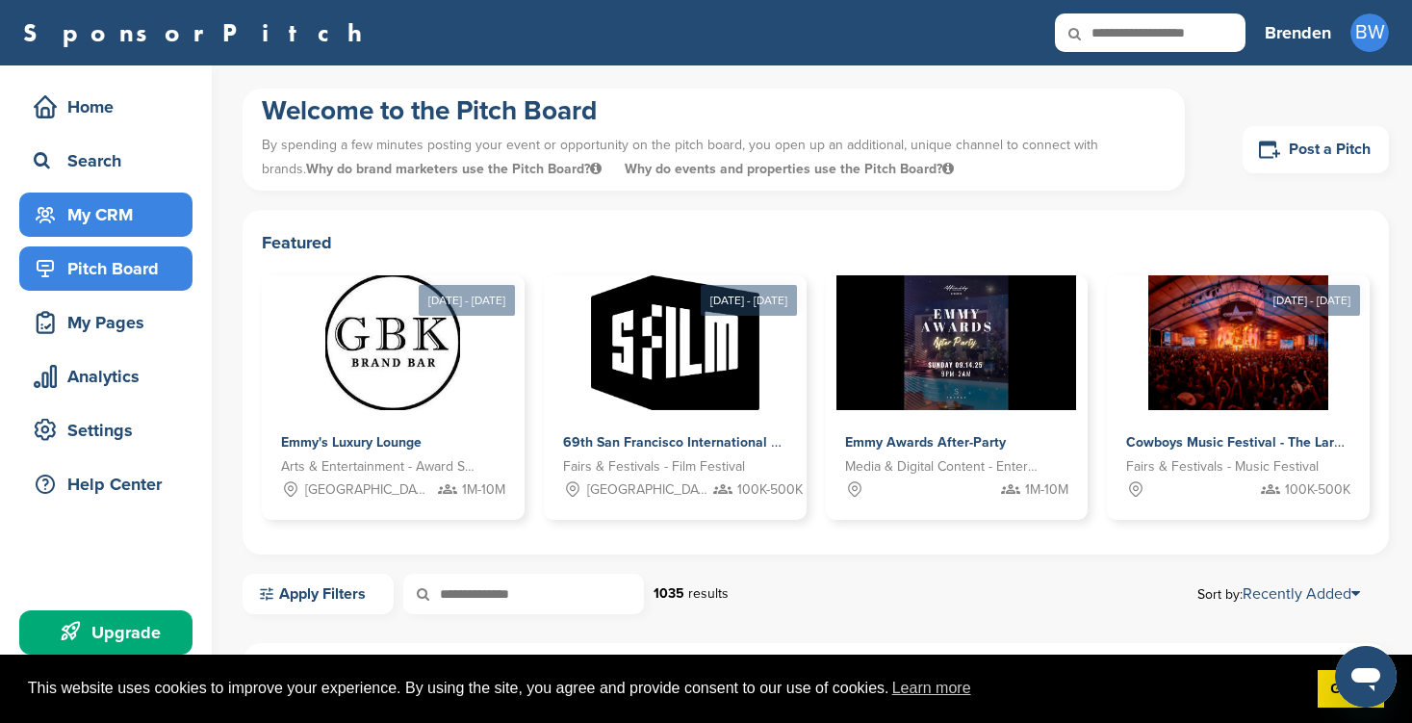
click at [97, 221] on div "My CRM" at bounding box center [111, 214] width 164 height 35
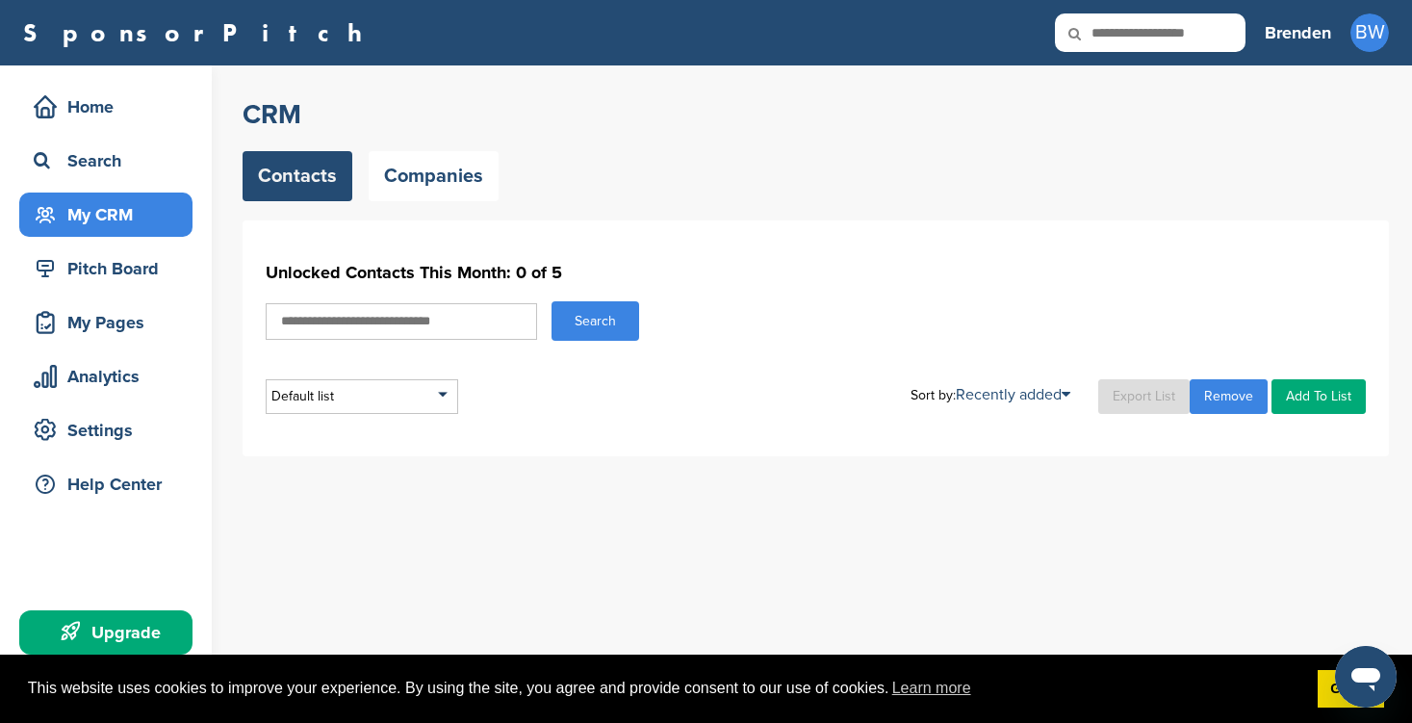
click at [424, 311] on input "text" at bounding box center [401, 321] width 271 height 37
click at [117, 439] on div "Settings" at bounding box center [111, 430] width 164 height 35
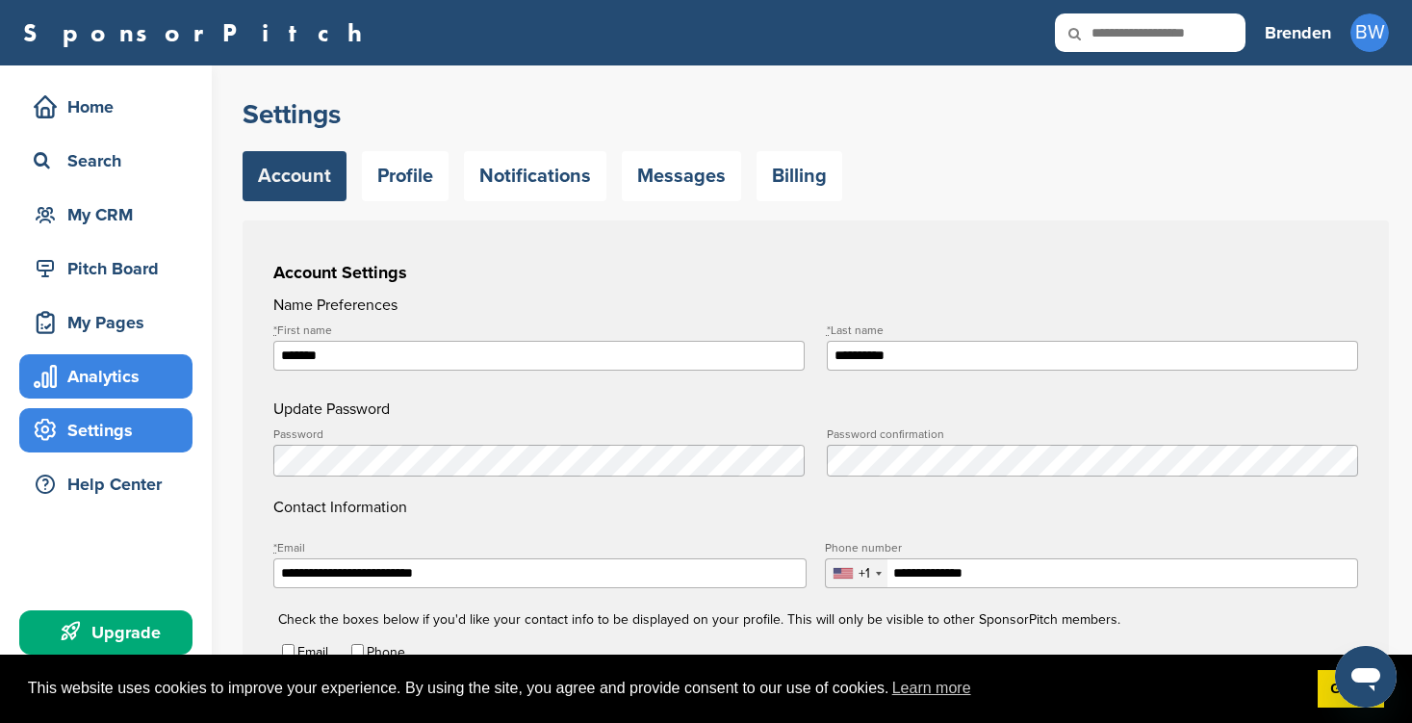
click at [134, 386] on div "Analytics" at bounding box center [111, 376] width 164 height 35
